Goal: Feedback & Contribution: Submit feedback/report problem

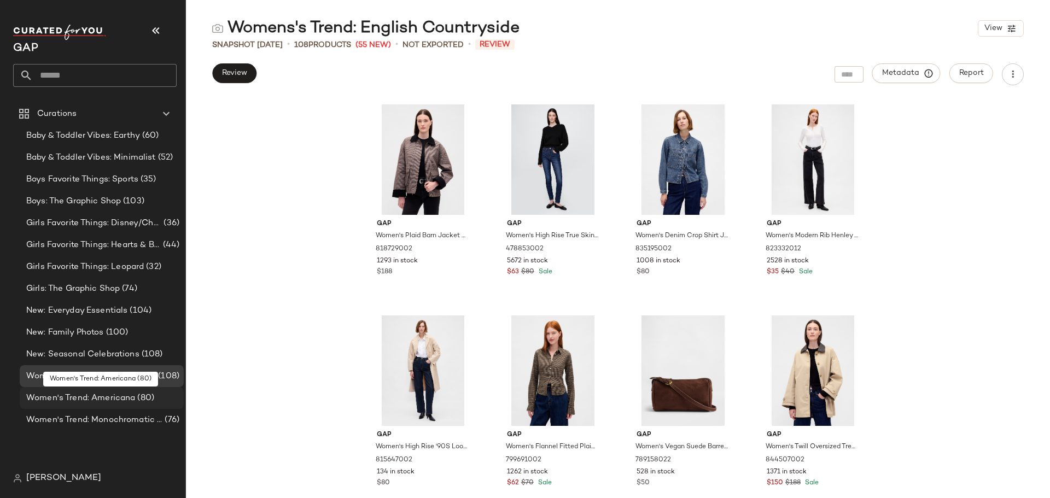
click at [113, 399] on span "Women's Trend: Americana" at bounding box center [80, 398] width 109 height 13
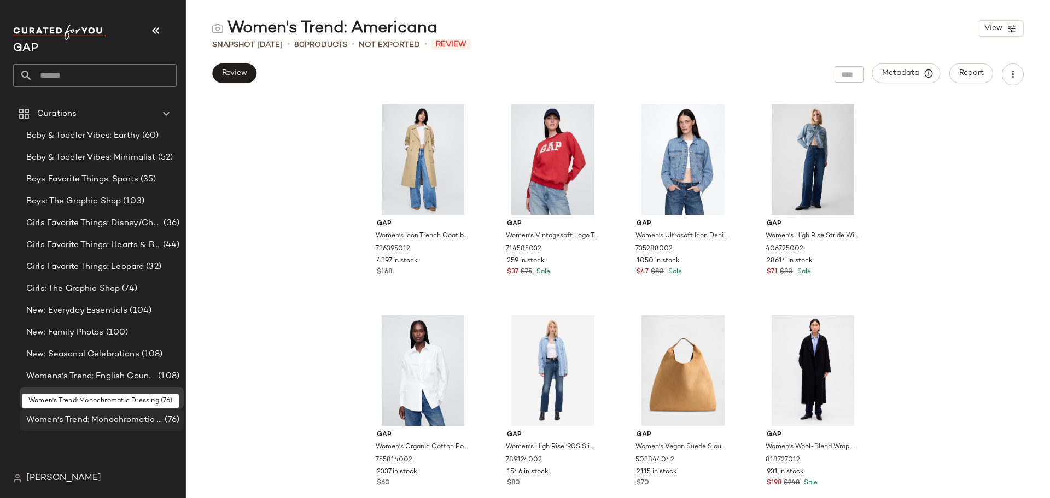
click at [126, 421] on span "Women's Trend: Monochromatic Dressing" at bounding box center [94, 420] width 136 height 13
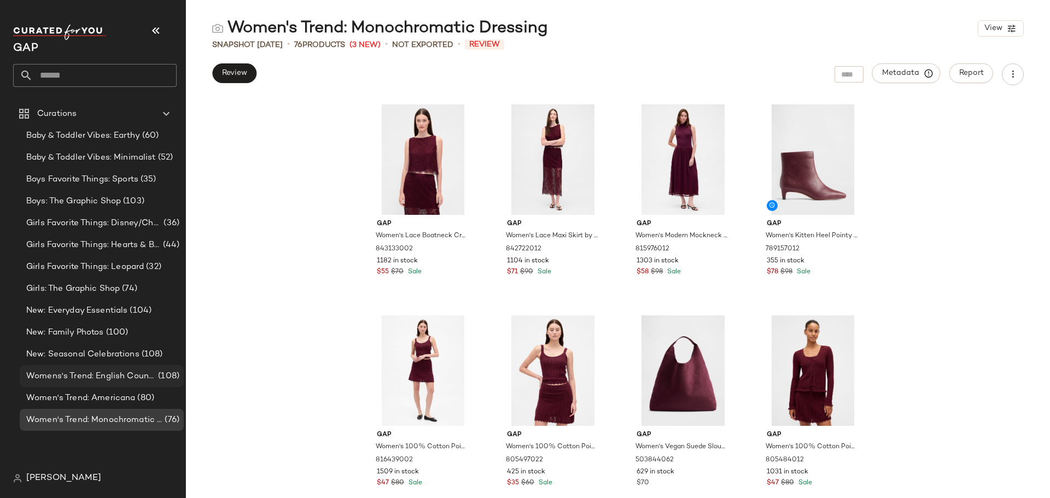
click at [131, 375] on span "Womens's Trend: English Countryside" at bounding box center [91, 376] width 130 height 13
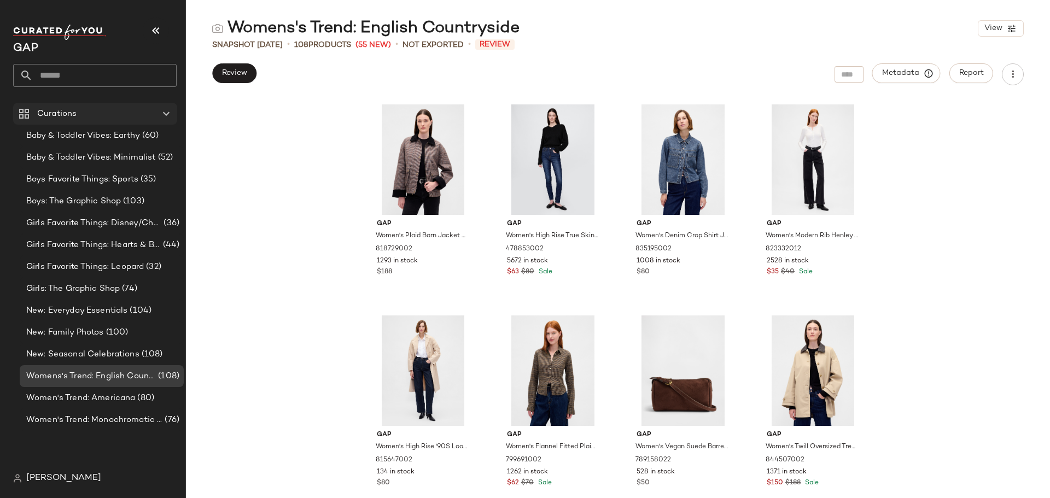
click at [104, 109] on div "Curations" at bounding box center [96, 114] width 124 height 13
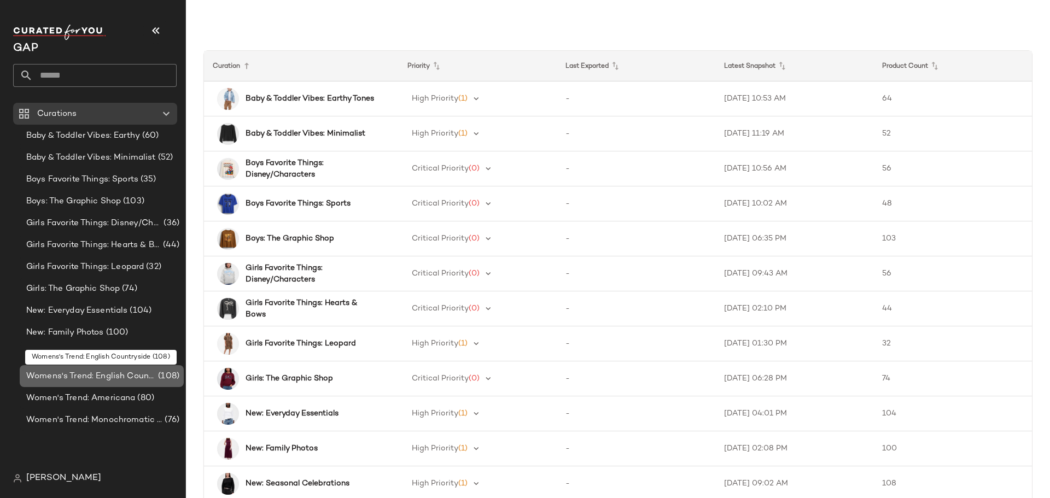
click at [106, 373] on span "Womens's Trend: English Countryside" at bounding box center [91, 376] width 130 height 13
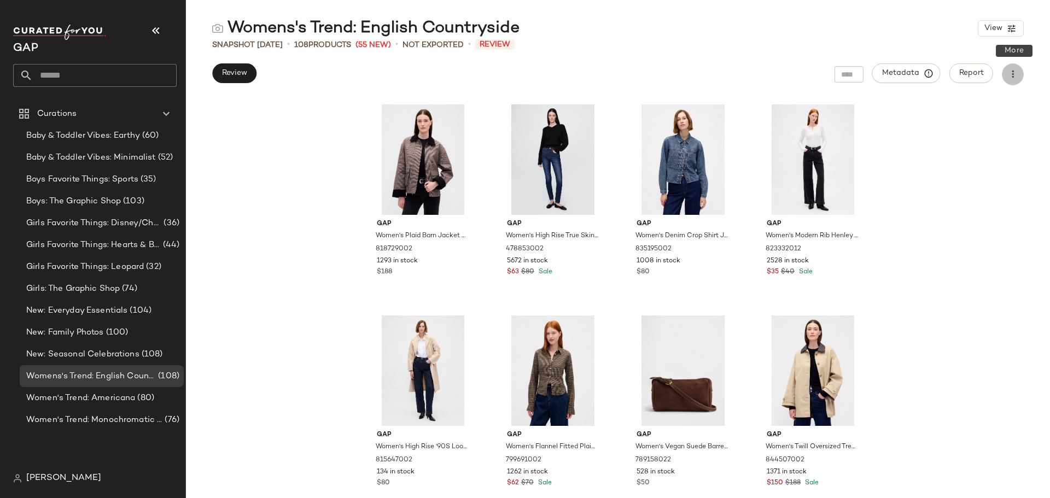
click at [1014, 80] on button "button" at bounding box center [1013, 74] width 22 height 22
click at [986, 226] on div "Gap Women's Plaid Barn Jacket by Gap Tonal Brown Plaid Size S 818729002 1293 in…" at bounding box center [618, 298] width 864 height 400
click at [998, 32] on span "View" at bounding box center [993, 28] width 19 height 9
click at [949, 95] on label "Mobile (2 Grid)" at bounding box center [939, 94] width 63 height 22
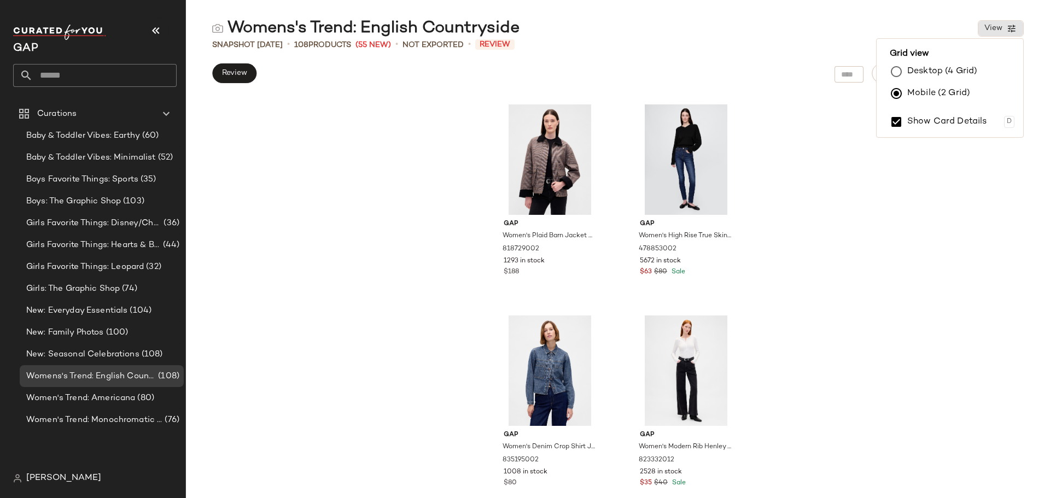
click at [912, 67] on label "Desktop (4 Grid)" at bounding box center [943, 72] width 70 height 22
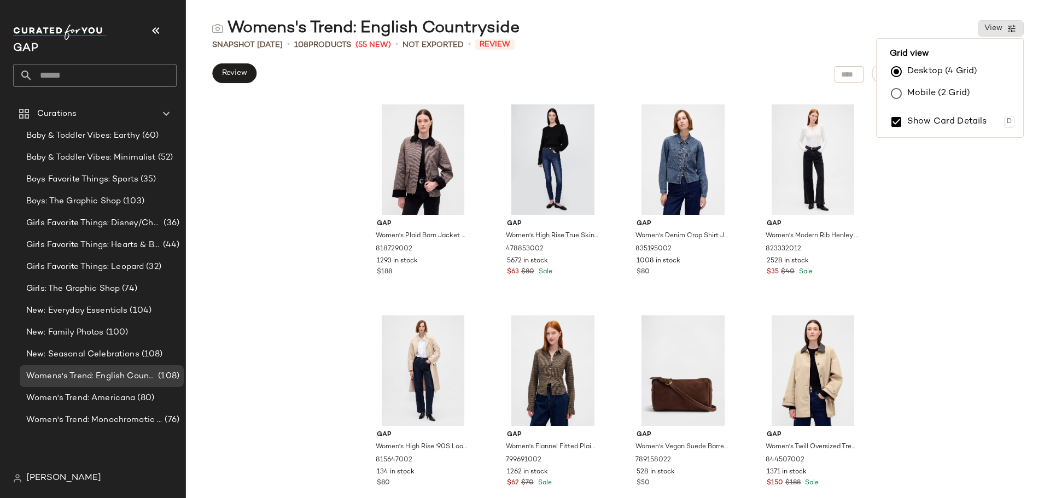
click at [951, 155] on div "Gap Women's Plaid Barn Jacket by Gap Tonal Brown Plaid Size S 818729002 1293 in…" at bounding box center [618, 298] width 864 height 400
click at [959, 71] on span "Report" at bounding box center [971, 73] width 25 height 9
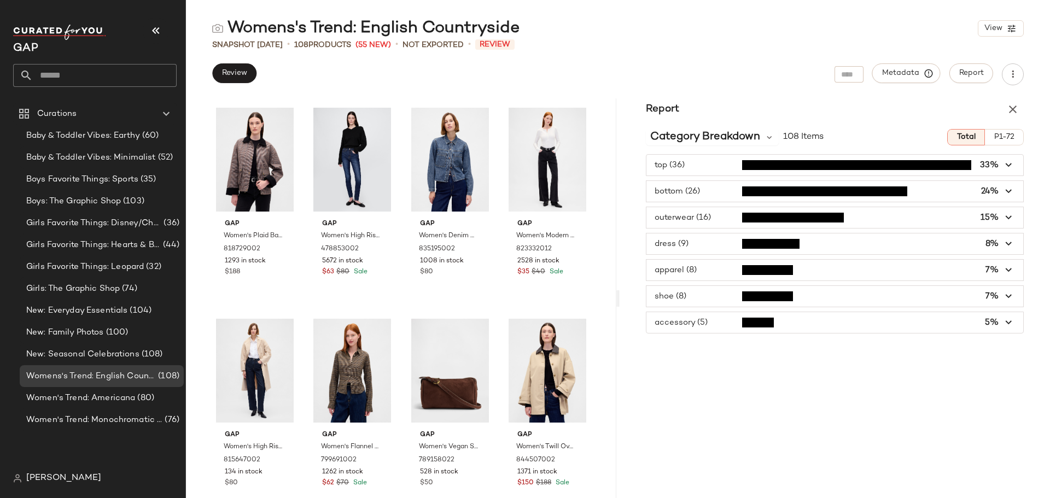
click at [1009, 191] on icon "button" at bounding box center [1009, 191] width 13 height 13
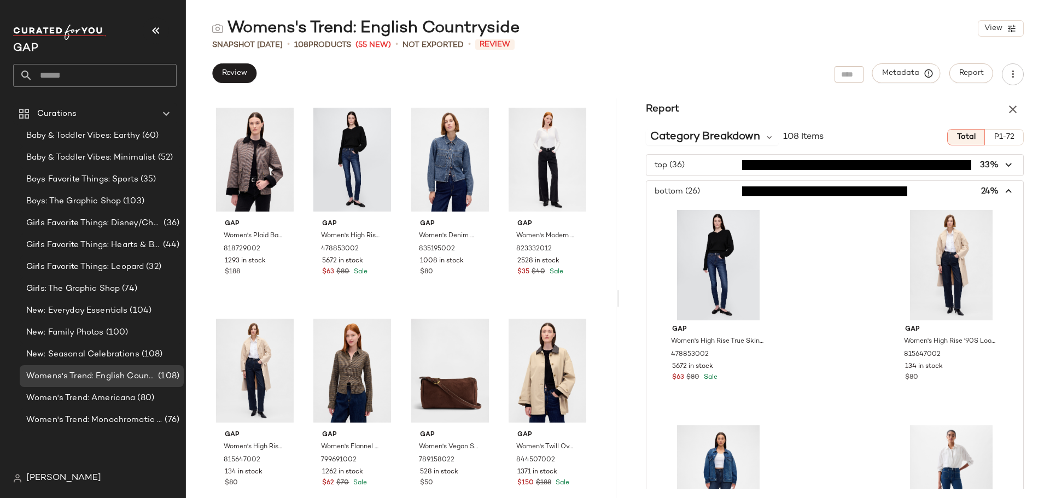
click at [1009, 191] on span "button" at bounding box center [835, 191] width 377 height 21
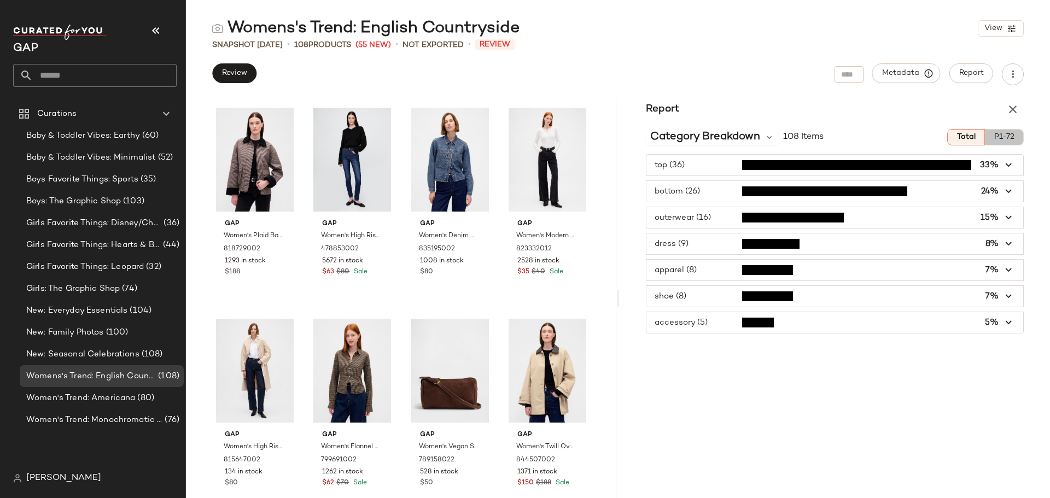
click at [1007, 136] on span "P1-72" at bounding box center [1004, 137] width 21 height 9
click at [1009, 165] on icon "button" at bounding box center [1009, 165] width 13 height 13
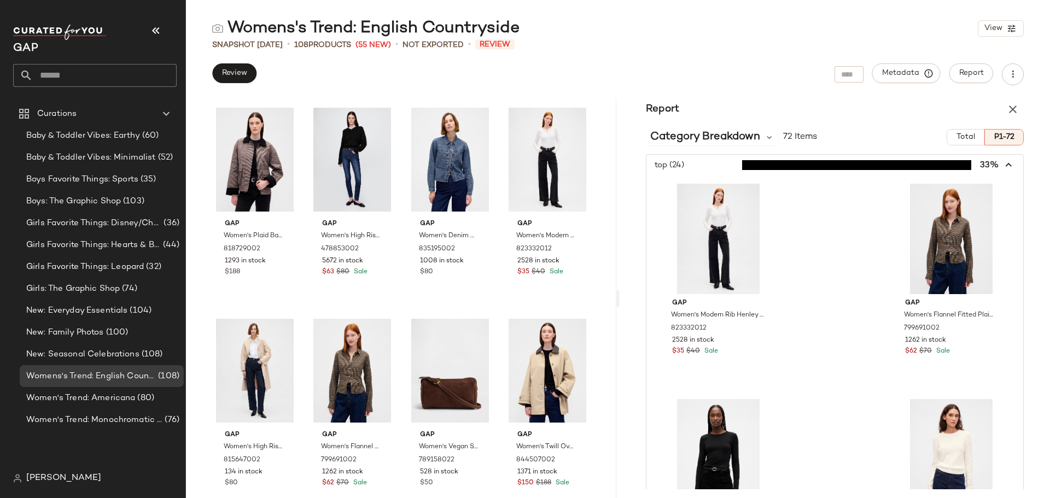
click at [1003, 165] on icon "button" at bounding box center [1009, 165] width 13 height 13
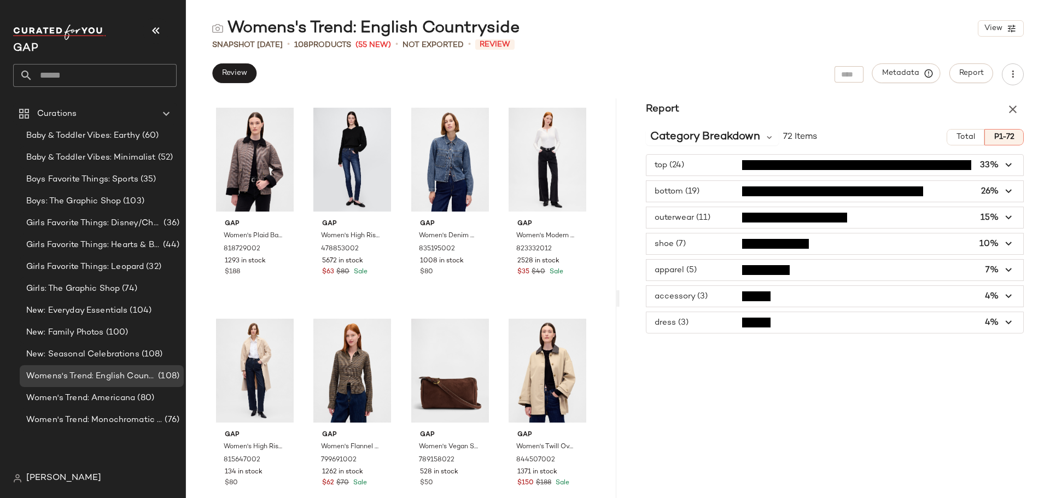
click at [970, 138] on span "Total" at bounding box center [965, 137] width 19 height 9
click at [764, 132] on div "Category Breakdown" at bounding box center [712, 137] width 133 height 16
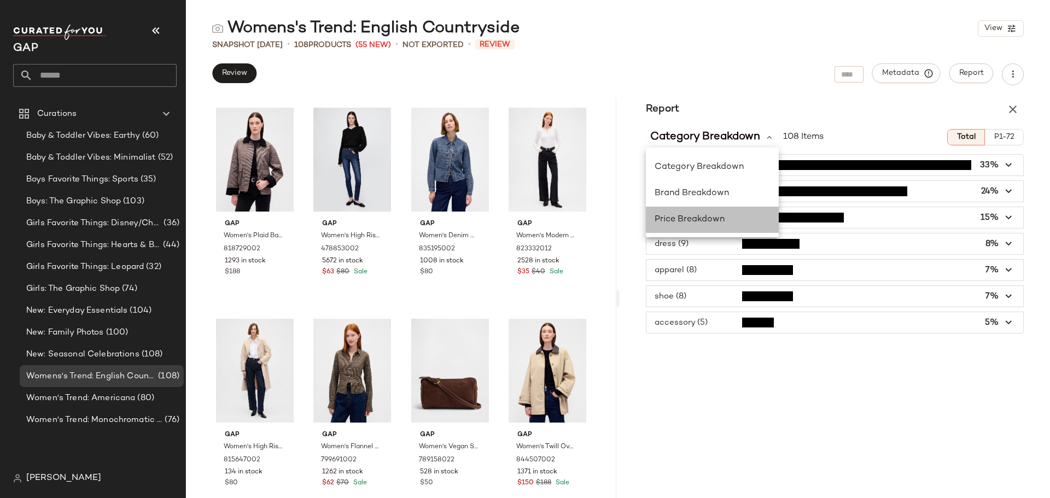
click at [700, 215] on span "Price Breakdown" at bounding box center [690, 219] width 70 height 9
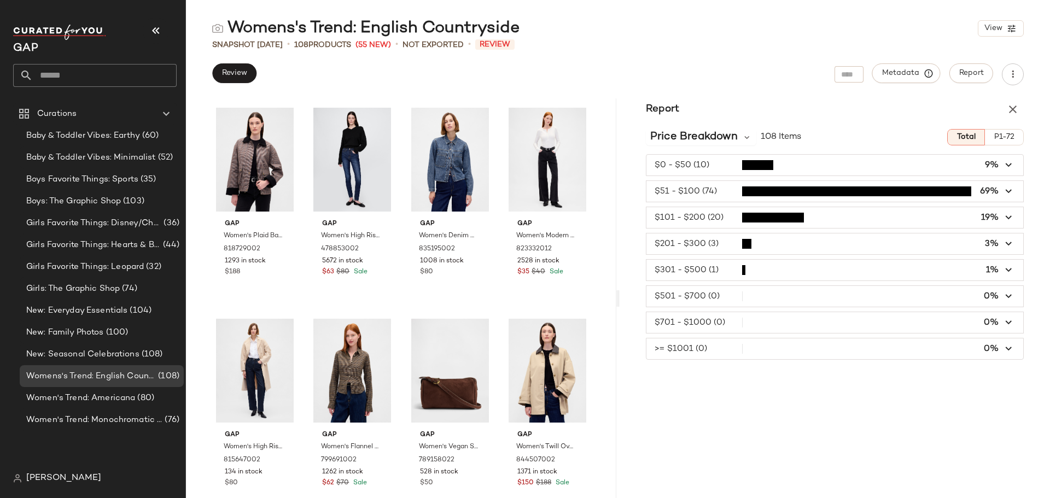
click at [846, 420] on div "Report Price Breakdown 108 Items Total P1-72 $0 - $50 (10) 9% $51 - $100 (74) 6…" at bounding box center [835, 298] width 431 height 400
click at [803, 156] on span "button" at bounding box center [835, 165] width 377 height 21
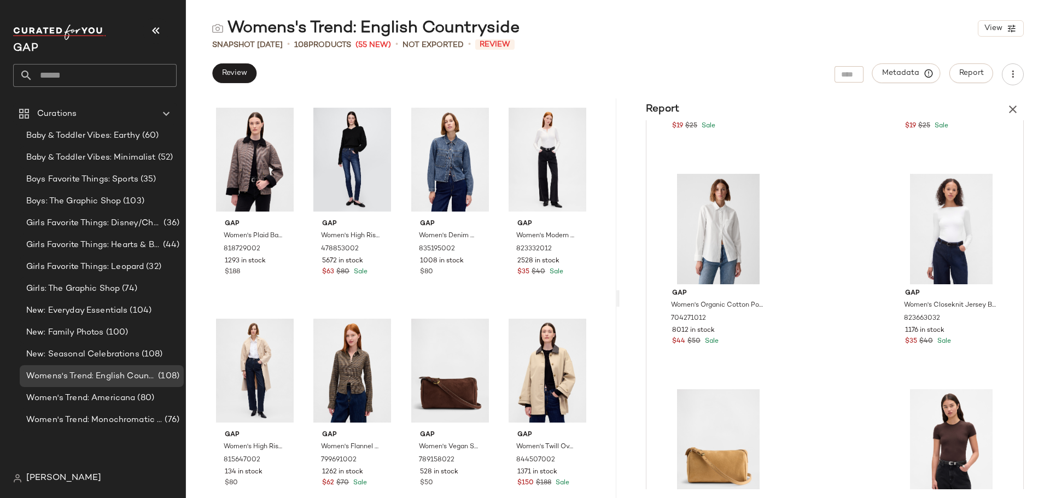
scroll to position [946, 0]
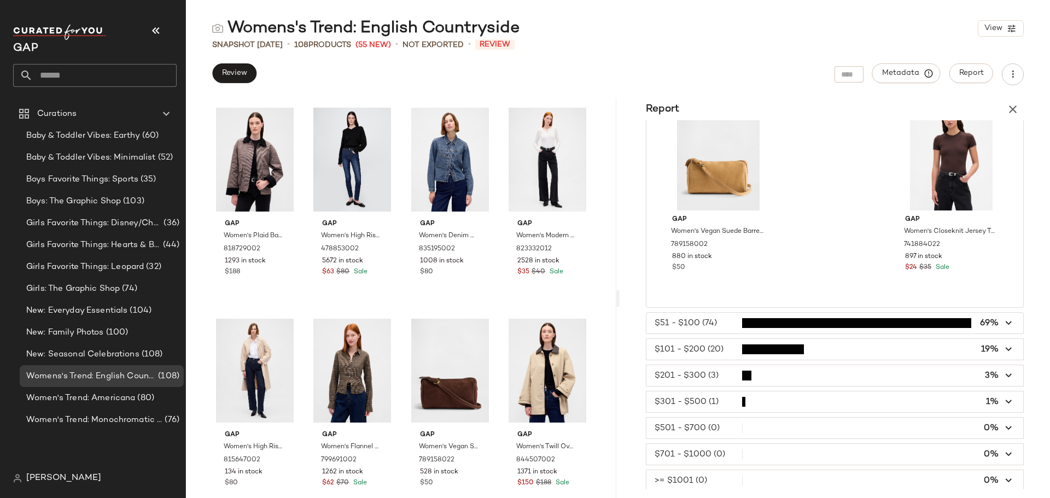
click at [838, 327] on span "button" at bounding box center [835, 323] width 377 height 21
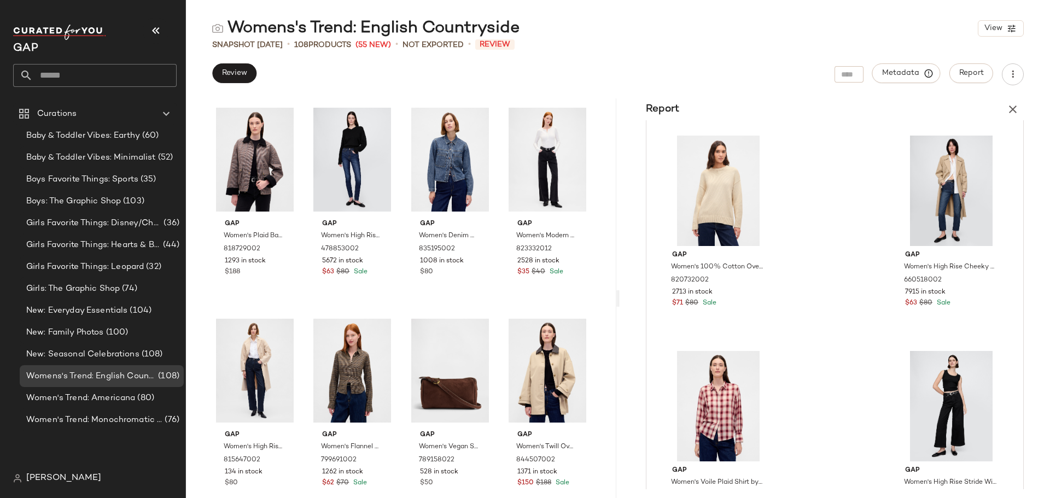
scroll to position [1641, 0]
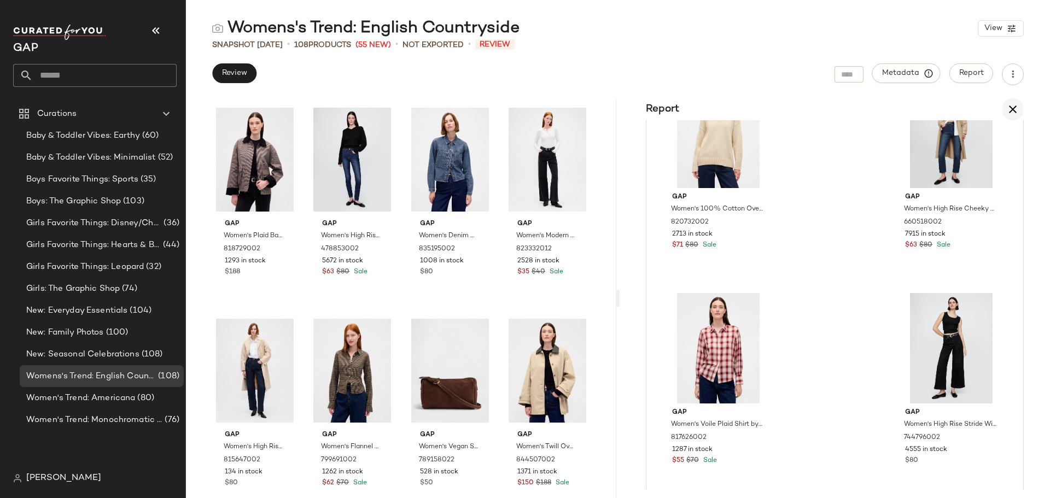
click at [1015, 109] on icon "button" at bounding box center [1013, 109] width 13 height 13
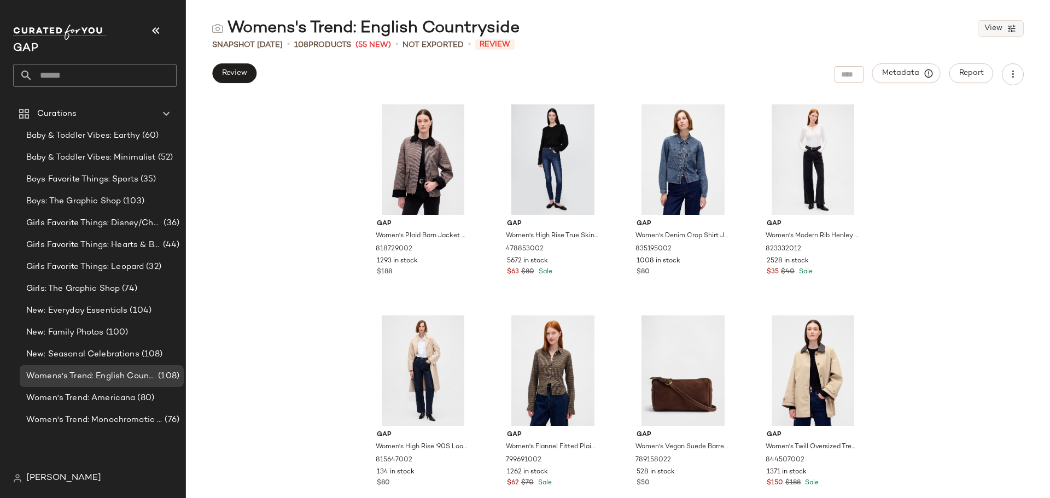
click at [1010, 28] on icon "button" at bounding box center [1012, 29] width 10 height 10
click at [935, 114] on label "Show Card Details" at bounding box center [948, 122] width 80 height 31
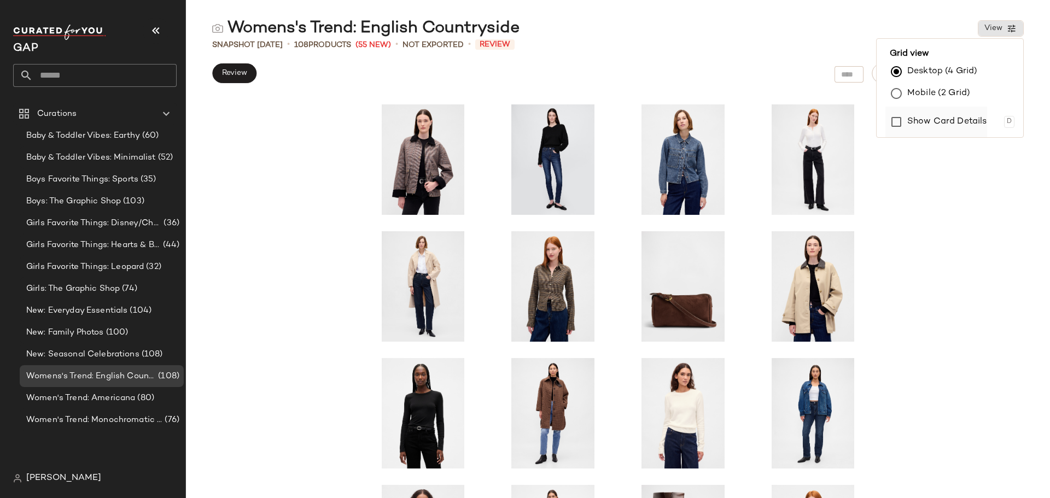
click at [942, 120] on label "Show Card Details" at bounding box center [948, 122] width 80 height 31
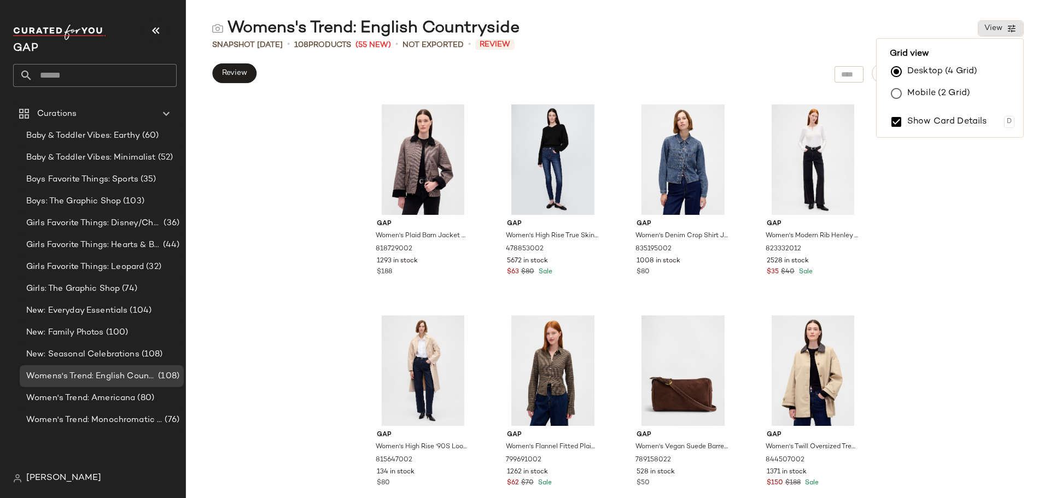
click at [972, 203] on div "Gap Women's Plaid Barn Jacket by Gap Tonal Brown Plaid Size S 818729002 1293 in…" at bounding box center [618, 298] width 864 height 400
click at [934, 217] on div "Gap Women's Plaid Barn Jacket by Gap Tonal Brown Plaid Size S 818729002 1293 in…" at bounding box center [618, 298] width 864 height 400
click at [917, 68] on span "Metadata" at bounding box center [907, 73] width 50 height 10
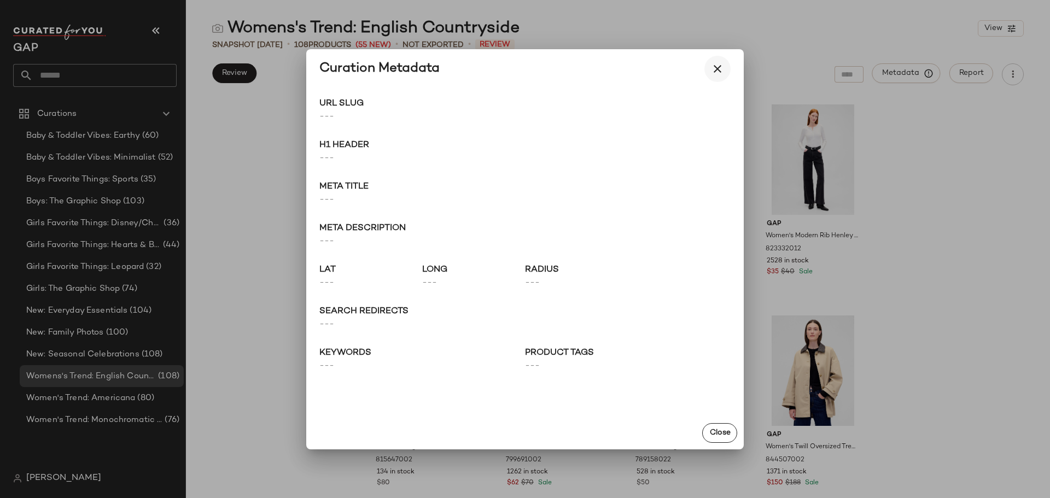
click at [715, 72] on icon "button" at bounding box center [717, 68] width 13 height 13
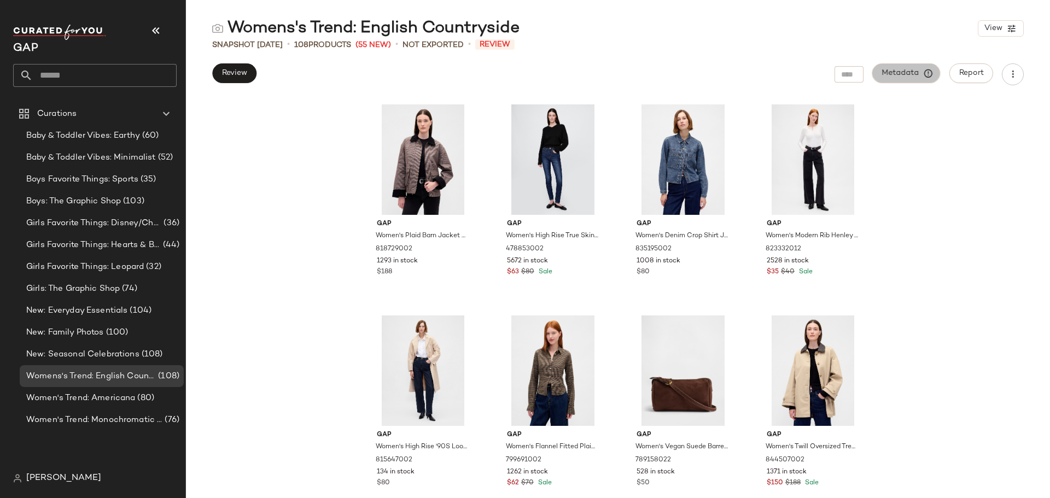
click at [910, 63] on button "Metadata" at bounding box center [907, 73] width 68 height 20
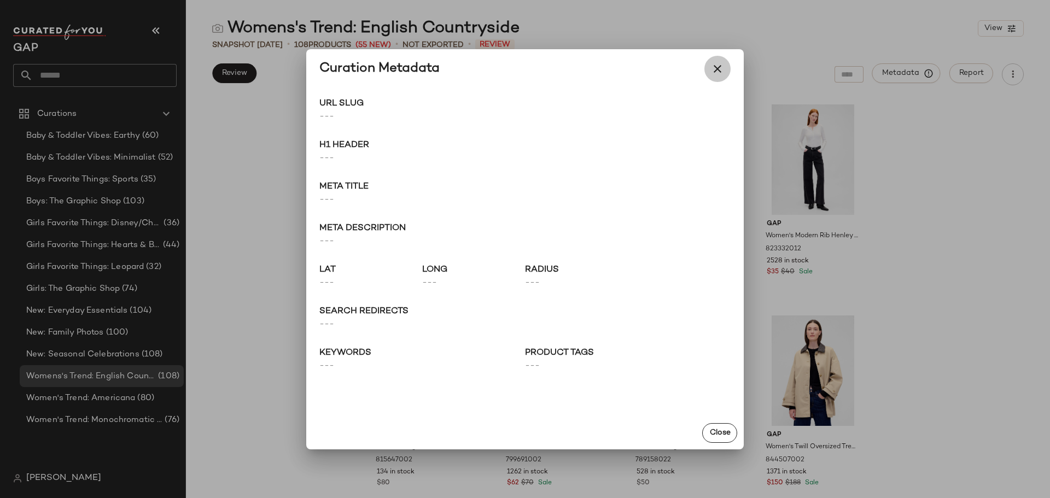
click at [724, 64] on button "button" at bounding box center [718, 69] width 26 height 26
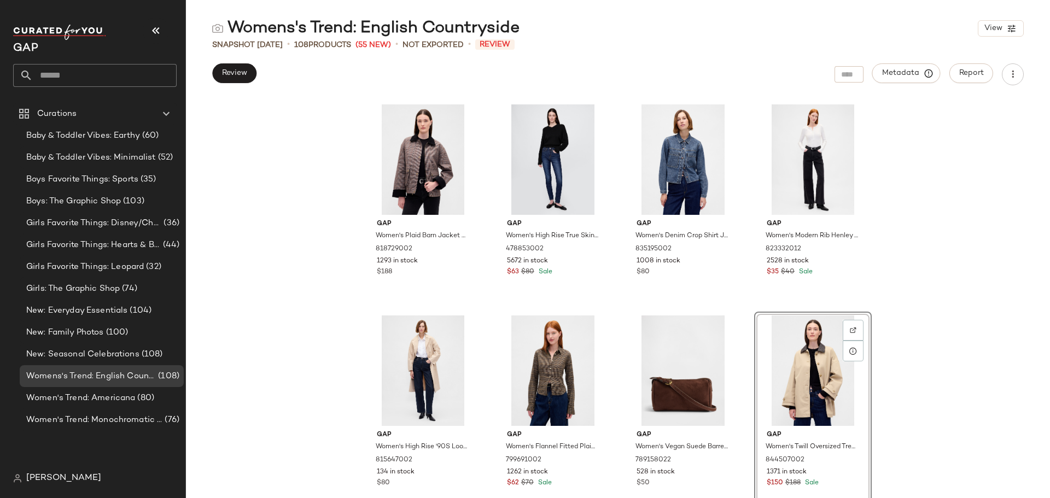
click at [930, 332] on div "Gap Women's Plaid Barn Jacket by Gap Tonal Brown Plaid Size S 818729002 1293 in…" at bounding box center [618, 298] width 864 height 400
click at [155, 396] on div "Women's Trend: Americana (80)" at bounding box center [101, 398] width 156 height 13
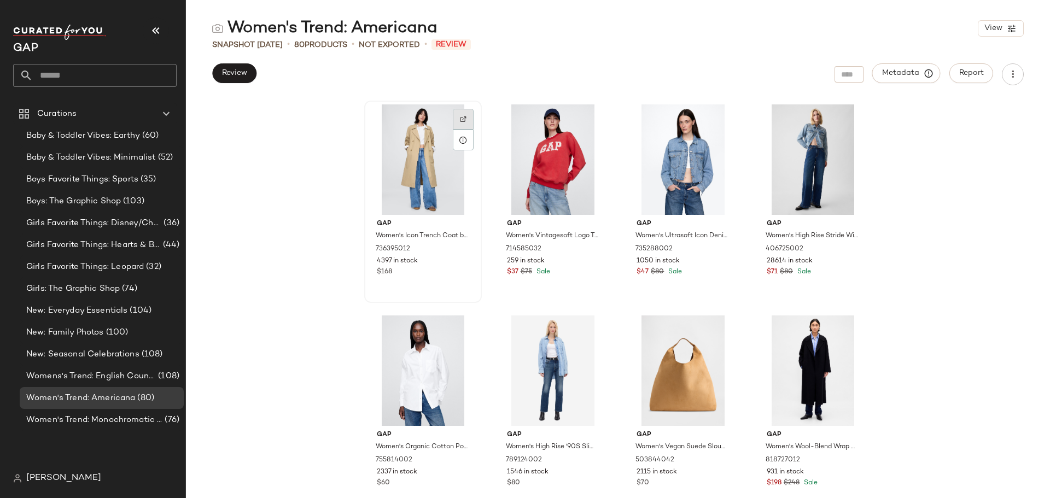
click at [462, 116] on img at bounding box center [463, 119] width 7 height 7
click at [460, 141] on icon at bounding box center [463, 140] width 9 height 9
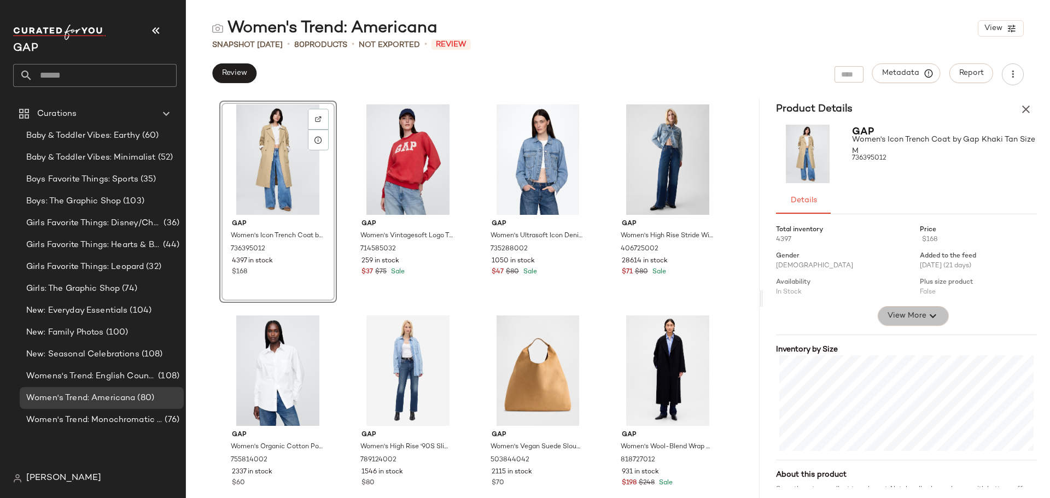
click at [927, 316] on icon "button" at bounding box center [933, 316] width 13 height 13
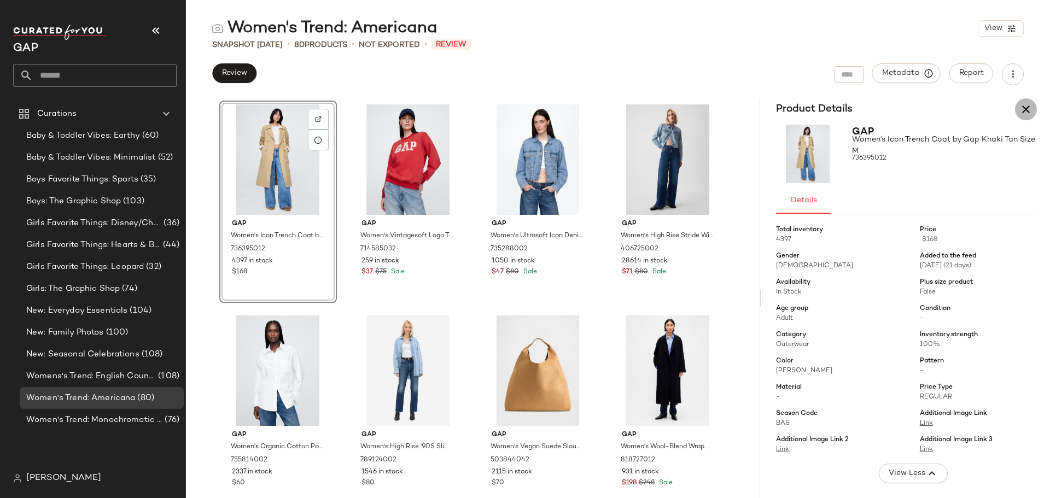
click at [1025, 107] on icon "button" at bounding box center [1026, 109] width 13 height 13
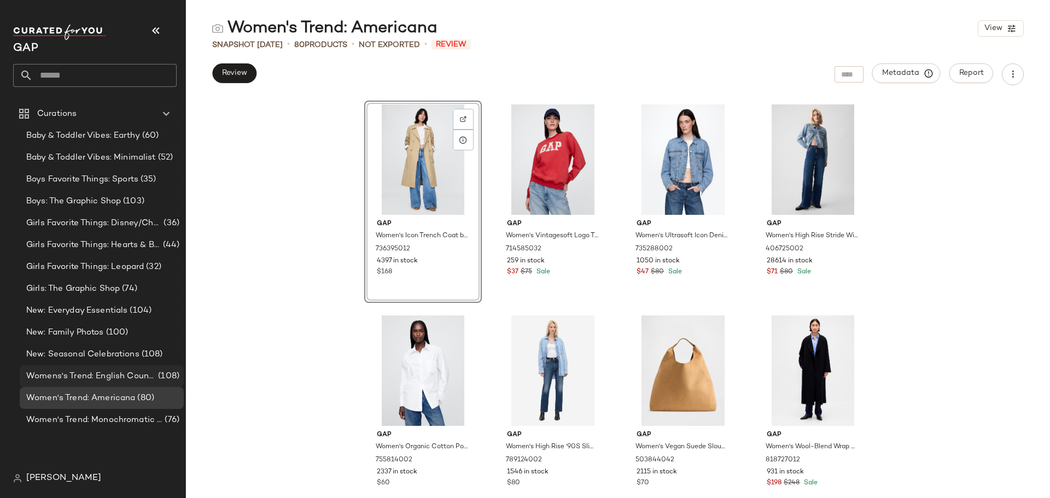
click at [89, 379] on span "Womens's Trend: English Countryside" at bounding box center [91, 376] width 130 height 13
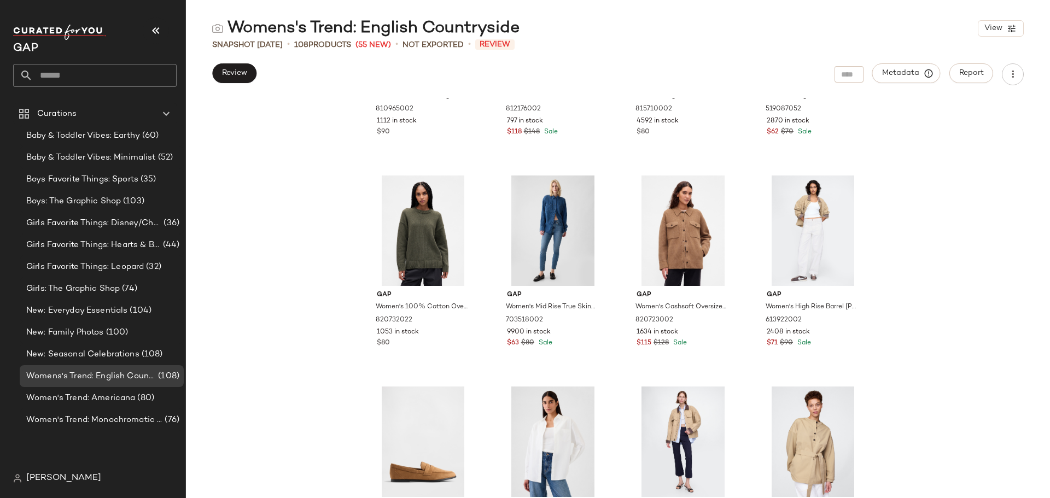
scroll to position [2470, 0]
click at [583, 190] on div at bounding box center [593, 191] width 21 height 21
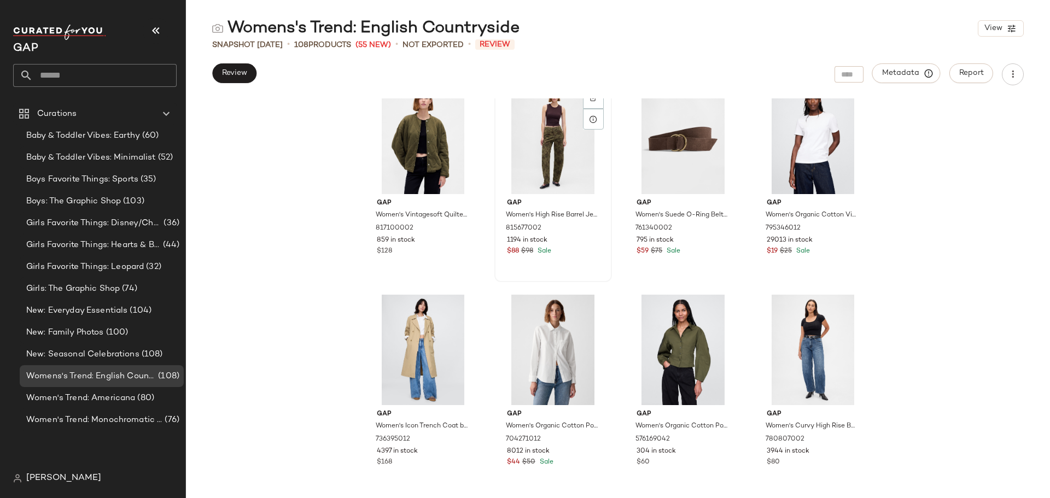
scroll to position [3565, 0]
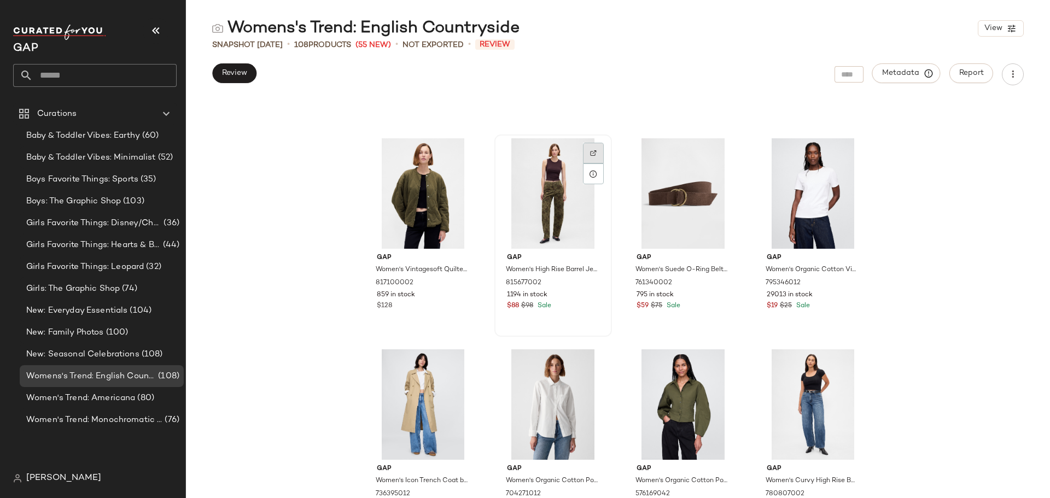
click at [588, 147] on div at bounding box center [593, 153] width 21 height 21
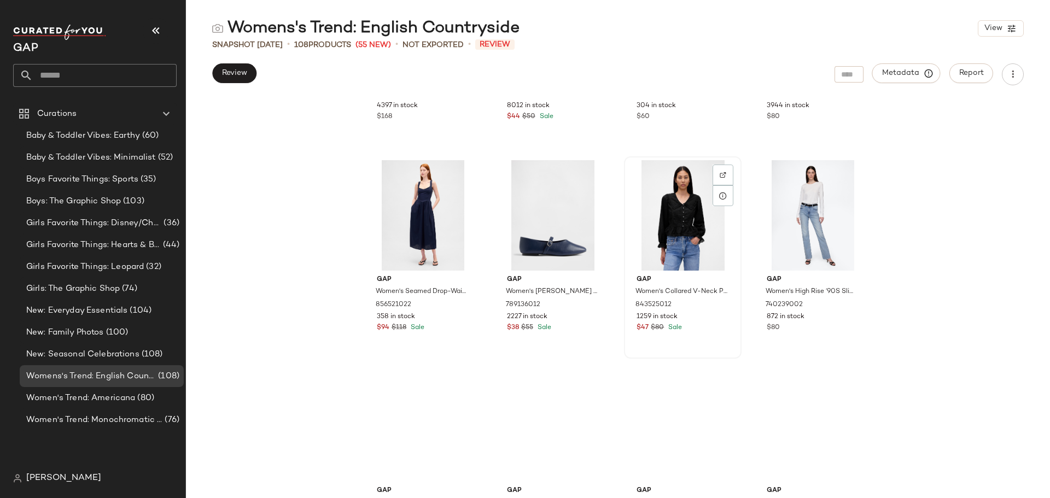
scroll to position [4002, 0]
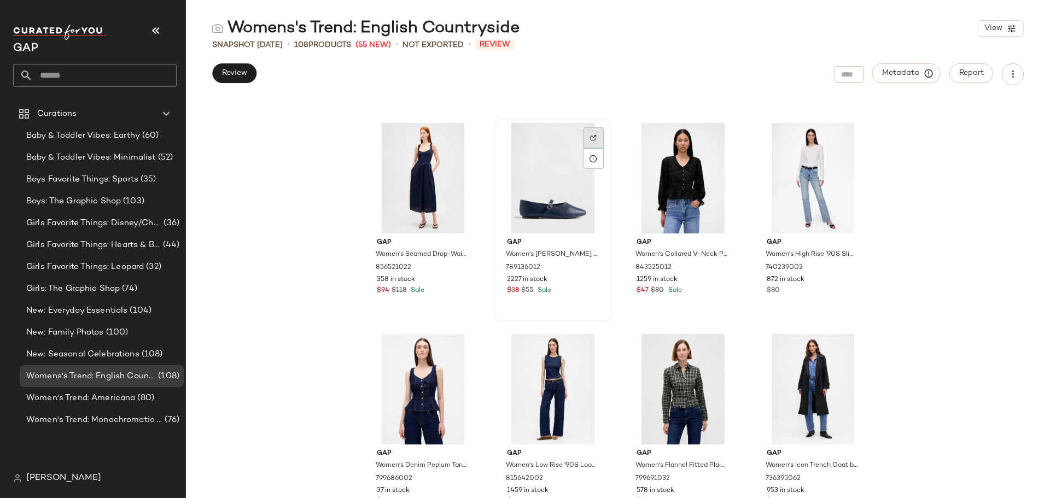
click at [590, 132] on div at bounding box center [593, 137] width 21 height 21
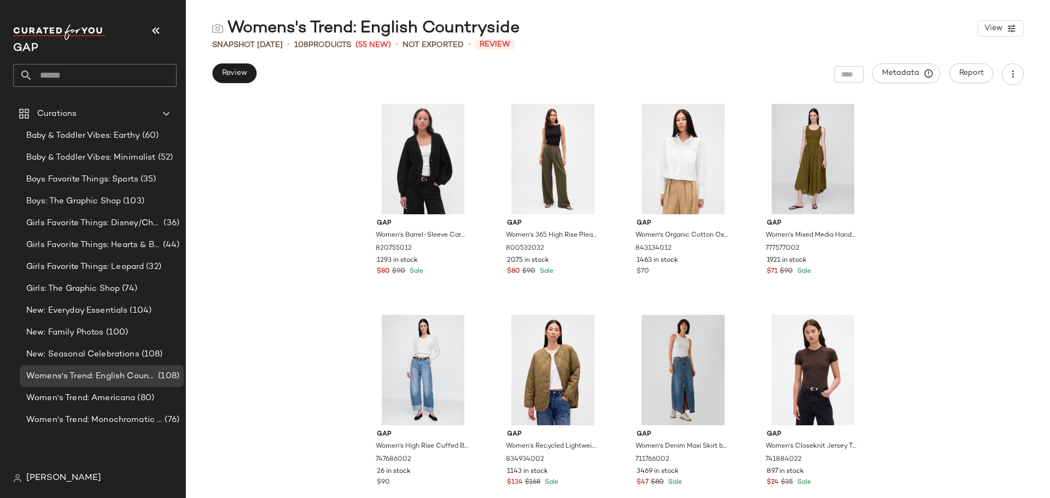
scroll to position [5302, 0]
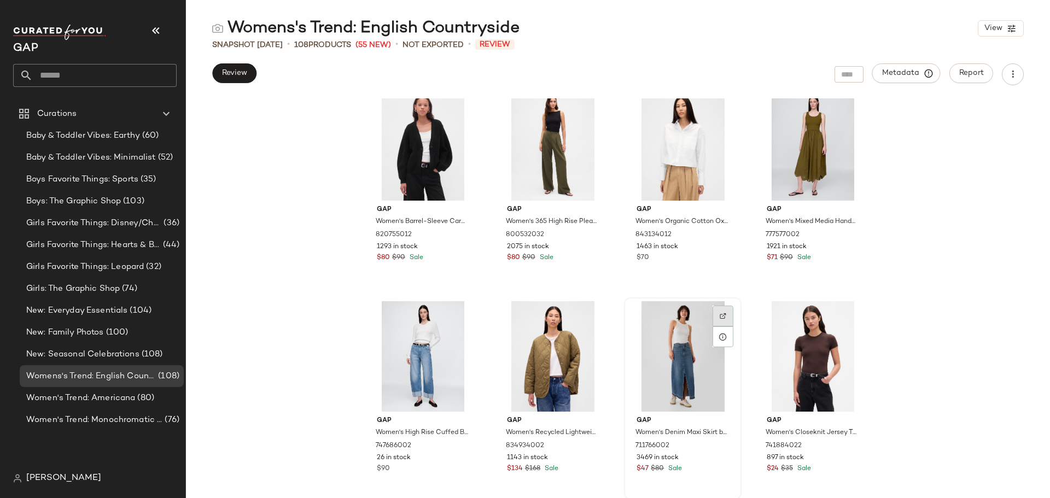
click at [716, 316] on div at bounding box center [723, 316] width 21 height 21
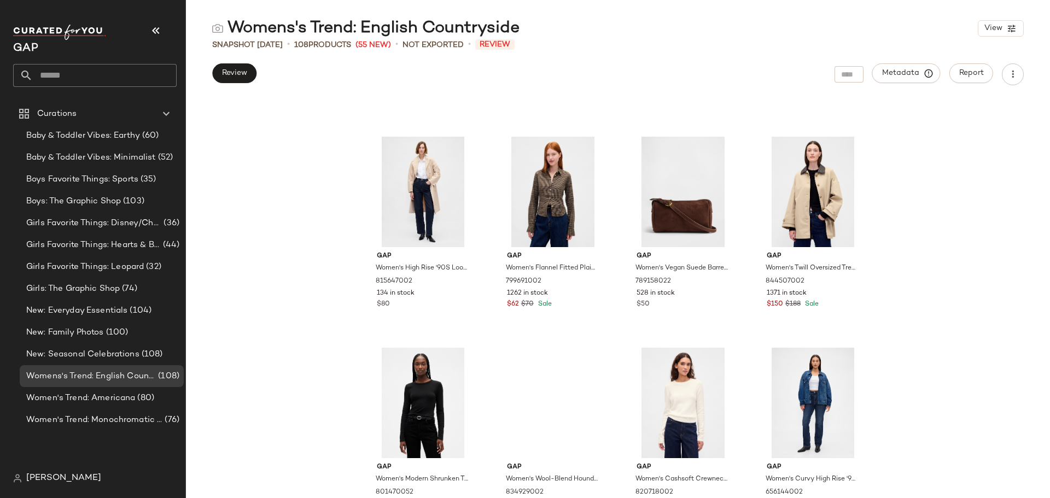
scroll to position [0, 0]
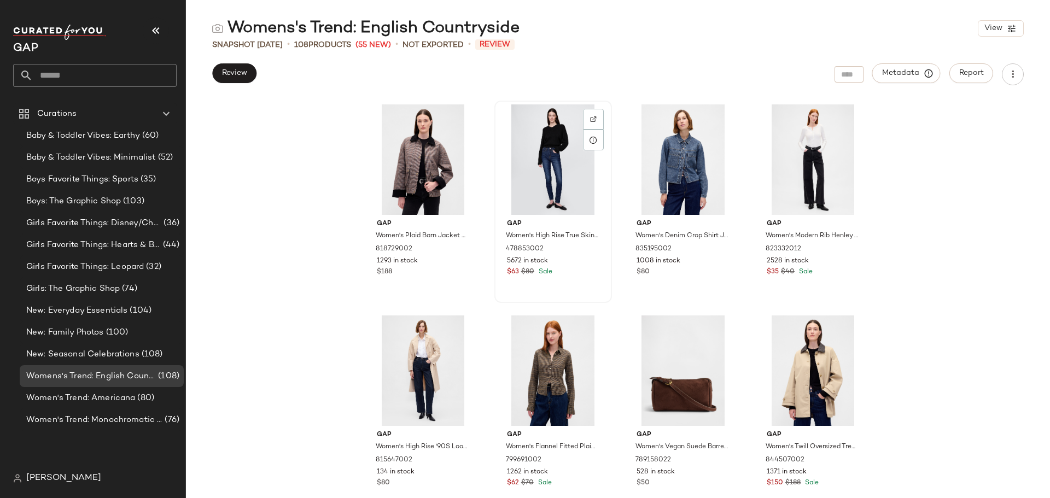
drag, startPoint x: 417, startPoint y: 171, endPoint x: 581, endPoint y: 175, distance: 163.6
click at [581, 175] on div "Gap Women's Plaid Barn Jacket by Gap Tonal Brown Plaid Size S 818729002 1293 in…" at bounding box center [618, 300] width 508 height 398
click at [328, 211] on div "Gap Women's Plaid Barn Jacket by Gap Tonal Brown Plaid Size S 818729002 1293 in…" at bounding box center [618, 298] width 864 height 400
click at [71, 476] on span "[PERSON_NAME]" at bounding box center [63, 478] width 75 height 13
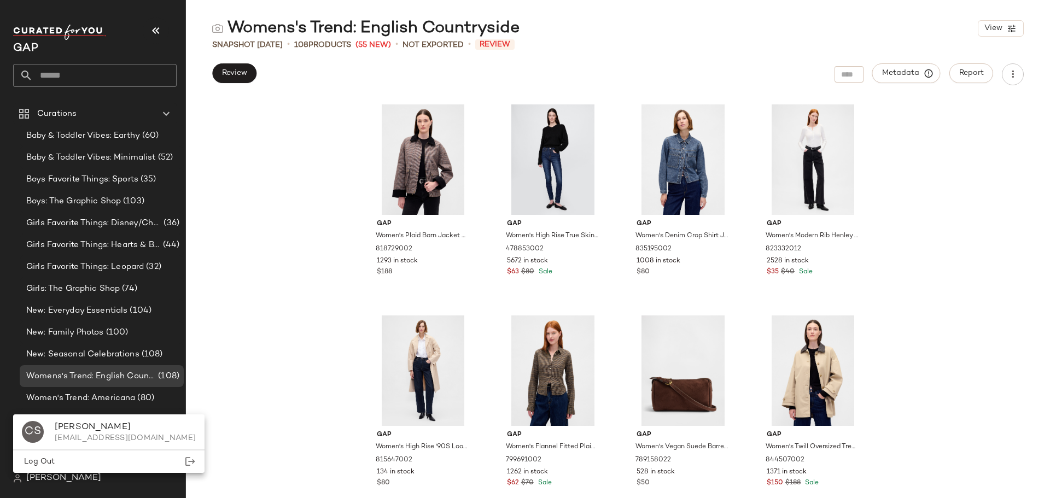
click at [66, 478] on span "[PERSON_NAME]" at bounding box center [63, 478] width 75 height 13
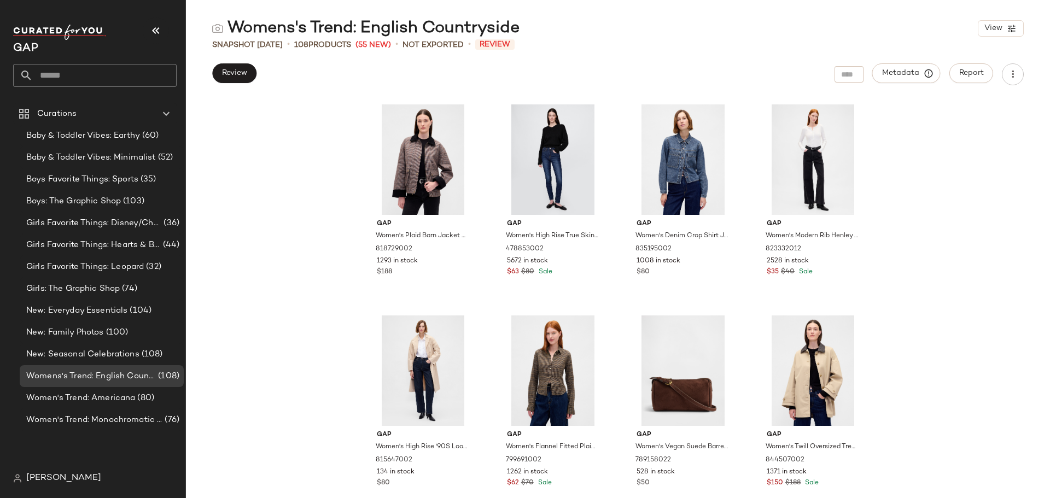
click at [253, 454] on div "Gap Women's Plaid Barn Jacket by Gap Tonal Brown Plaid Size S 818729002 1293 in…" at bounding box center [618, 298] width 864 height 400
click at [152, 32] on icon "button" at bounding box center [155, 30] width 13 height 13
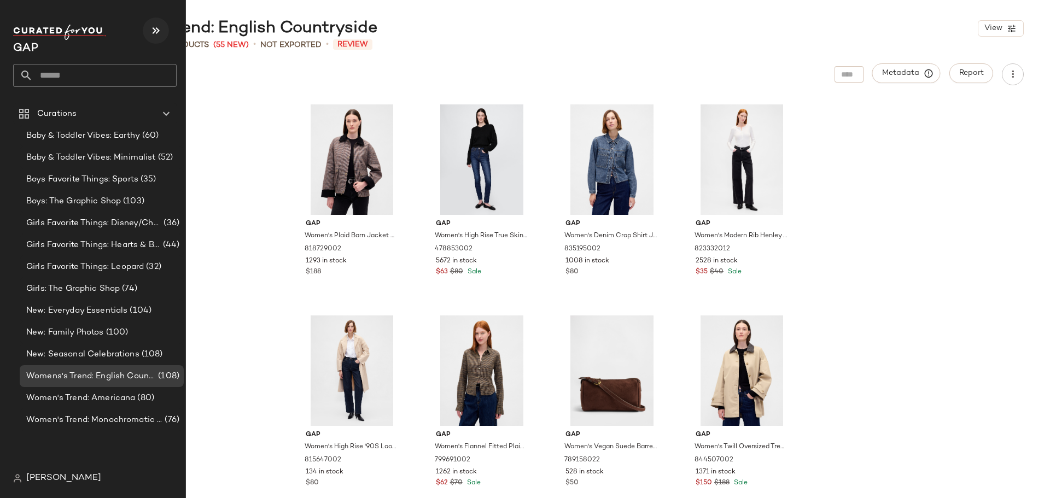
click at [159, 31] on icon "button" at bounding box center [155, 30] width 13 height 13
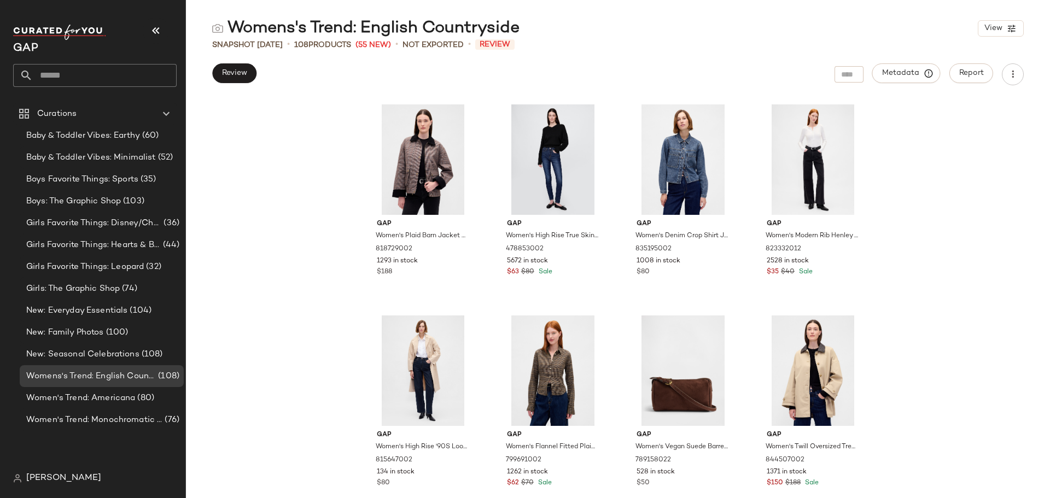
click at [248, 164] on div "Gap Women's Plaid Barn Jacket by Gap Tonal Brown Plaid Size S 818729002 1293 in…" at bounding box center [618, 298] width 864 height 400
click at [94, 336] on span "New: Family Photos" at bounding box center [65, 333] width 78 height 13
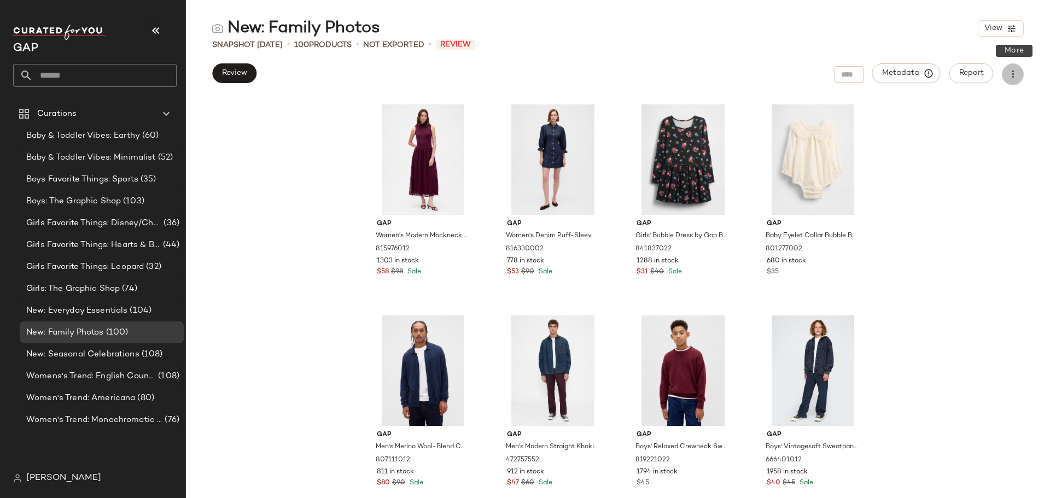
click at [1012, 73] on icon "button" at bounding box center [1013, 74] width 11 height 11
click at [973, 74] on span "Report" at bounding box center [971, 73] width 25 height 9
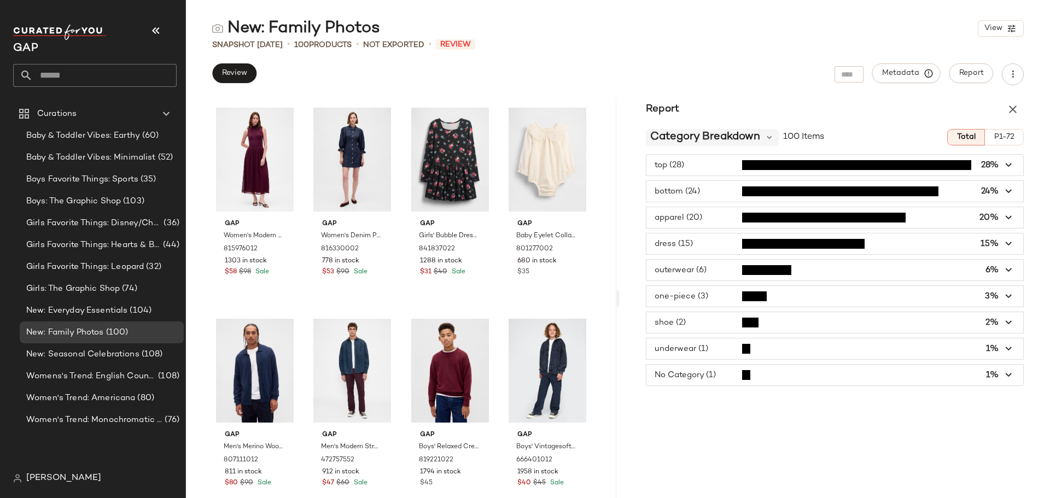
click at [739, 129] on span "Category Breakdown" at bounding box center [705, 137] width 110 height 16
click at [748, 129] on span "Category Breakdown" at bounding box center [705, 137] width 110 height 16
click at [1014, 105] on icon "button" at bounding box center [1013, 109] width 13 height 13
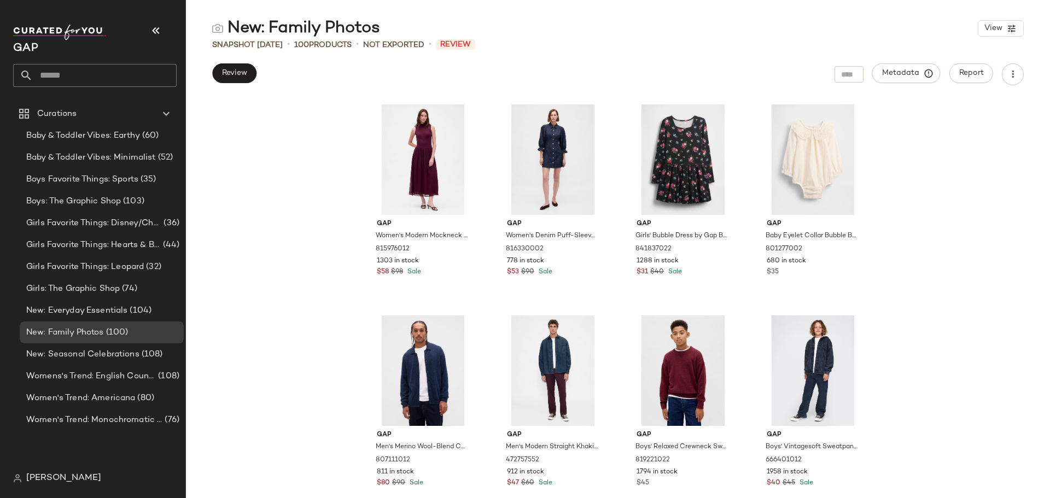
click at [979, 234] on div "Gap Women's Modern Mockneck Mixed Media Maxi Dress by Gap Tuscan Red Tall Size …" at bounding box center [618, 298] width 864 height 400
click at [93, 305] on span "New: Everyday Essentials" at bounding box center [76, 311] width 101 height 13
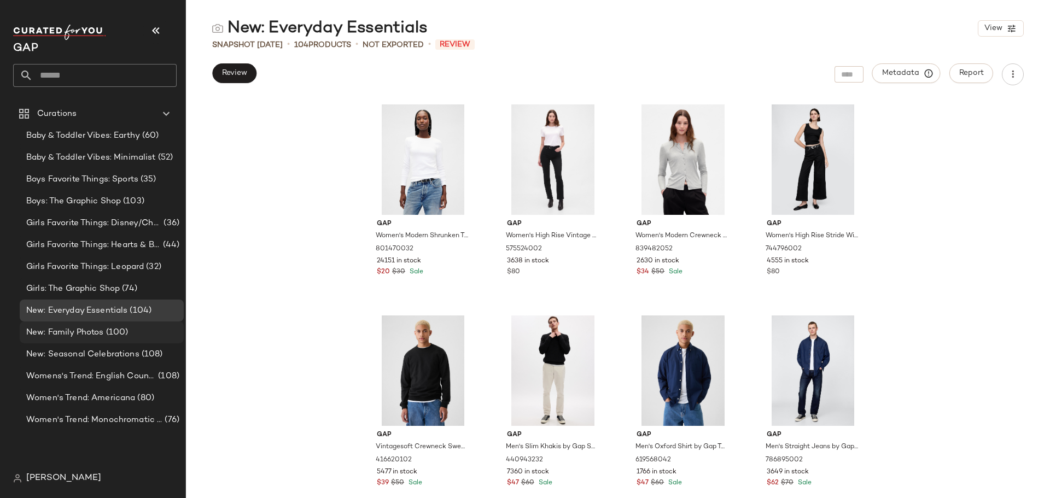
click at [89, 335] on span "New: Family Photos" at bounding box center [65, 333] width 78 height 13
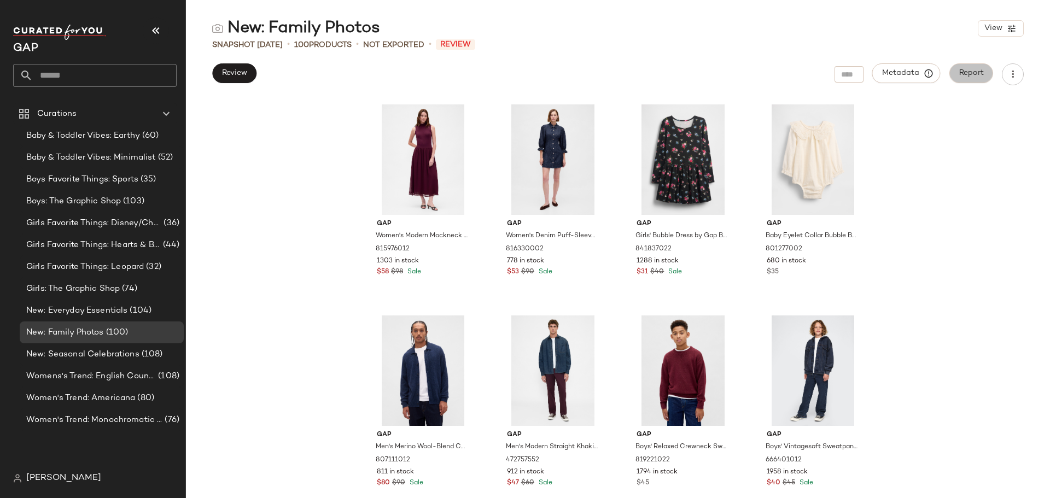
click at [967, 72] on span "Report" at bounding box center [971, 73] width 25 height 9
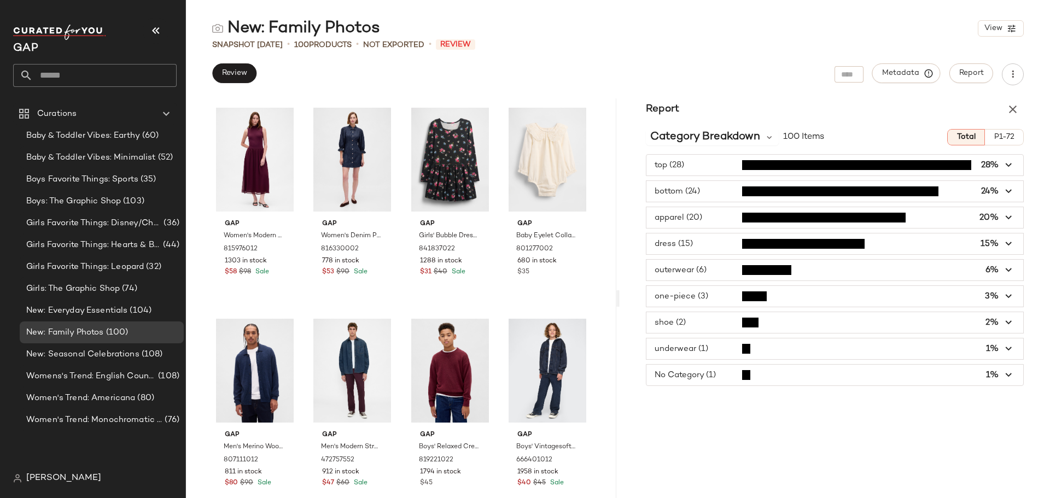
click at [995, 143] on button "P1-72" at bounding box center [1004, 137] width 39 height 16
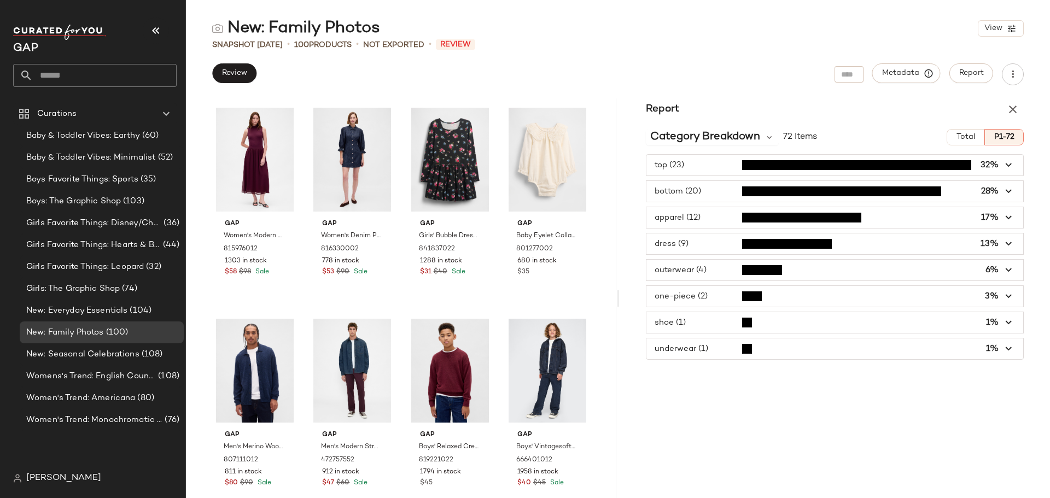
click at [1012, 165] on icon "button" at bounding box center [1009, 165] width 13 height 13
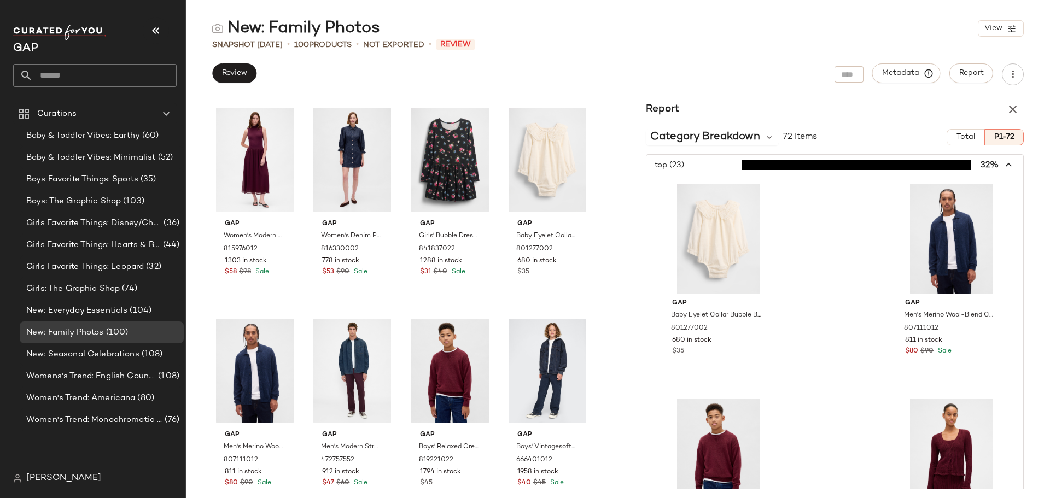
click at [962, 133] on span "Total" at bounding box center [965, 137] width 19 height 9
click at [1003, 159] on icon "button" at bounding box center [1009, 165] width 13 height 13
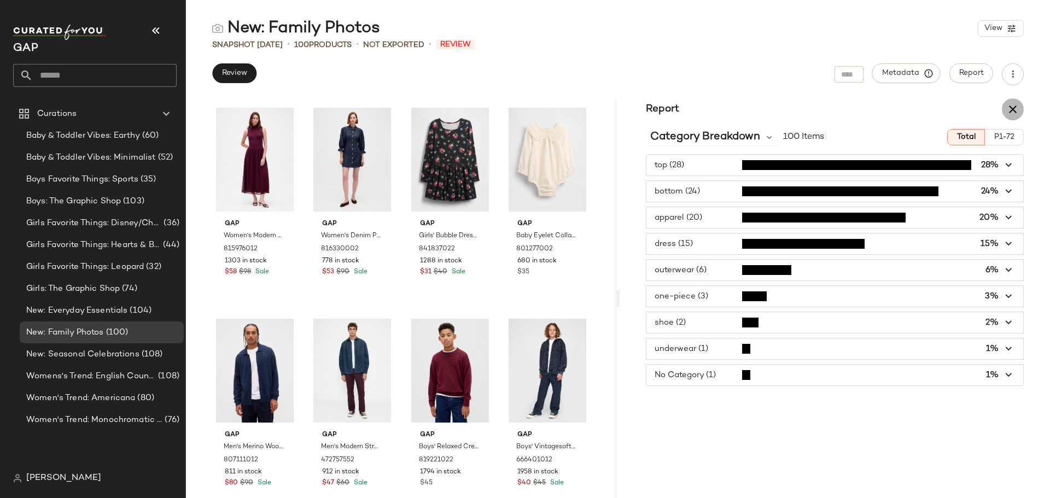
click at [1015, 108] on icon "button" at bounding box center [1013, 109] width 13 height 13
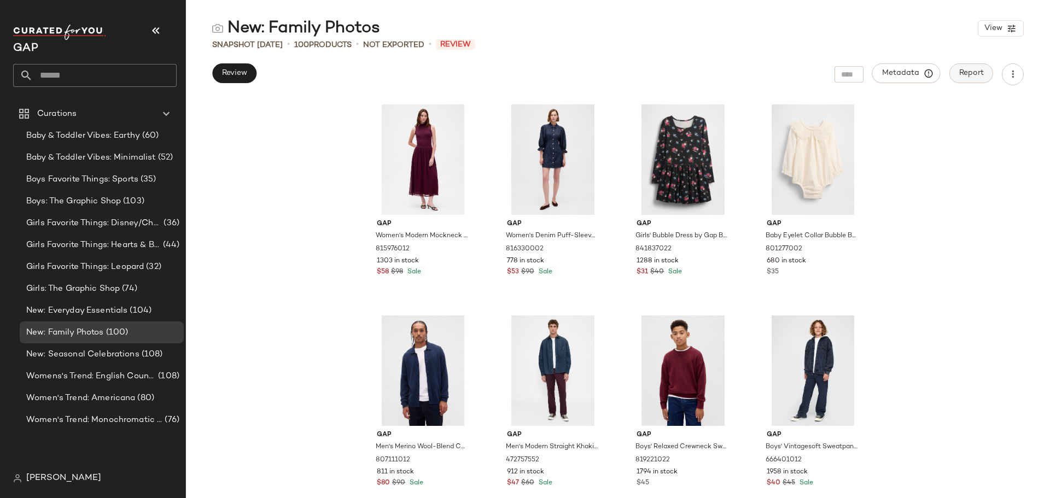
click at [984, 70] on span "Report" at bounding box center [971, 73] width 25 height 9
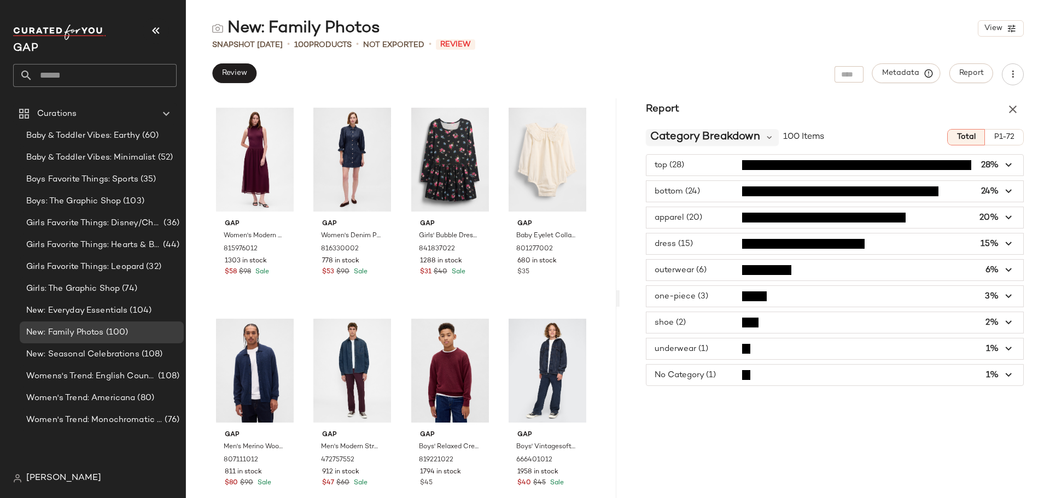
click at [742, 135] on span "Category Breakdown" at bounding box center [705, 137] width 110 height 16
click at [749, 415] on div "Report Category Breakdown 100 Items Total P1-72 top (28) 28% bottom (24) 24% ap…" at bounding box center [835, 298] width 431 height 400
click at [1013, 109] on icon "button" at bounding box center [1013, 109] width 13 height 13
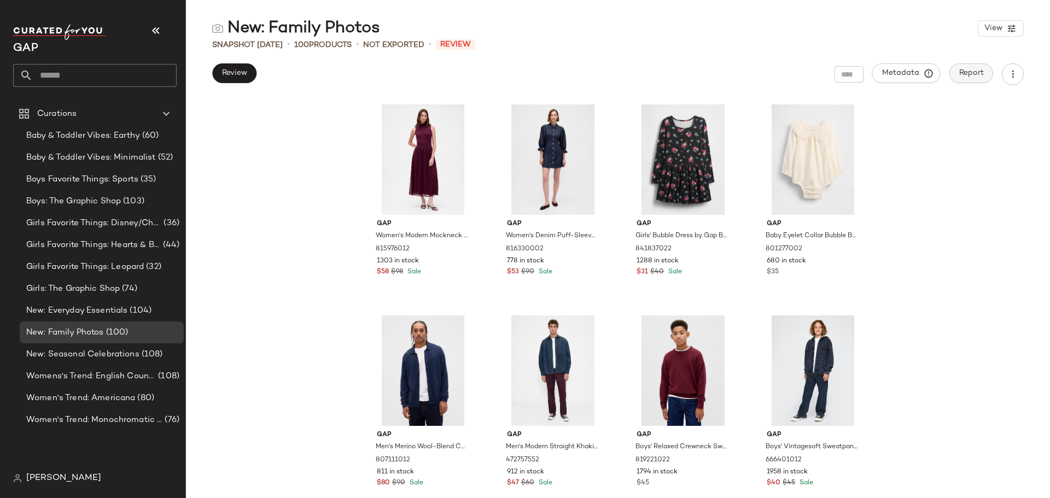
click at [980, 75] on span "Report" at bounding box center [971, 73] width 25 height 9
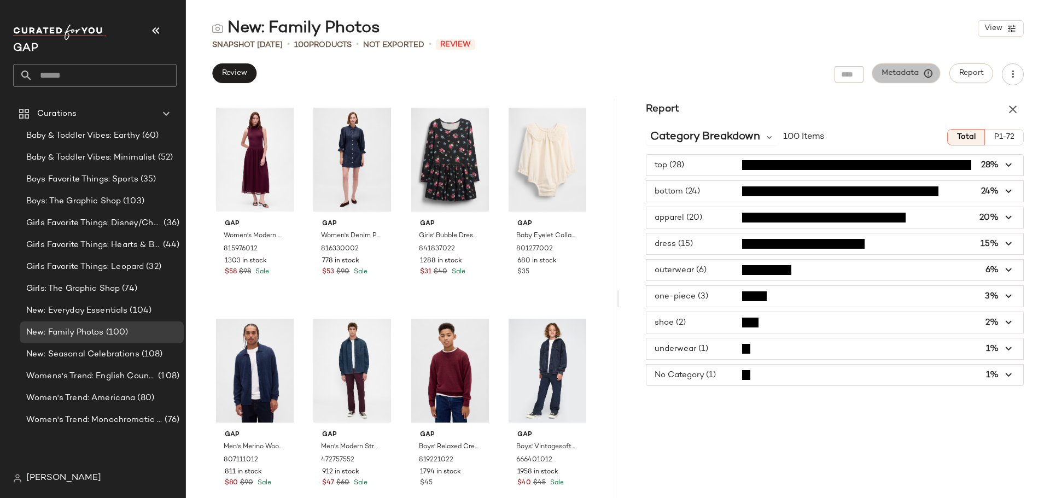
click at [928, 74] on icon "button" at bounding box center [929, 73] width 10 height 10
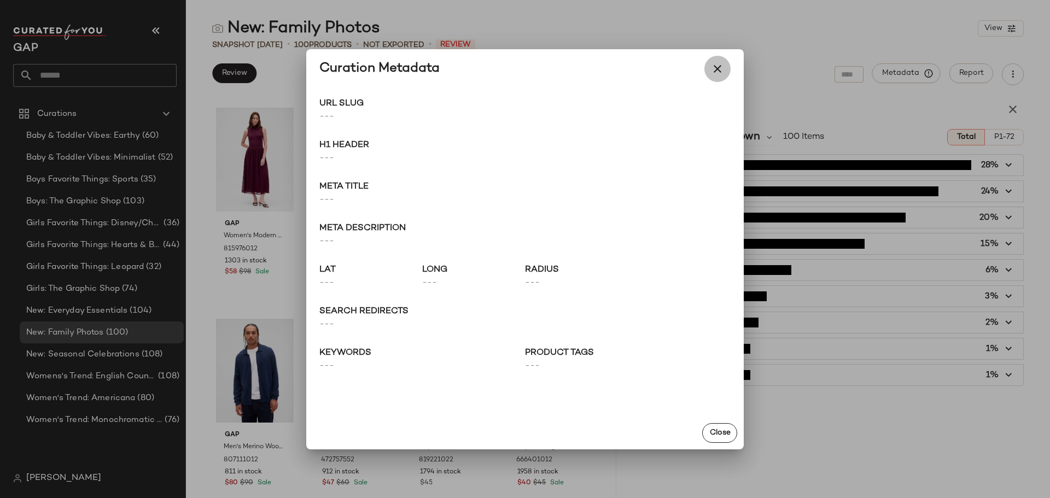
click at [716, 68] on icon "button" at bounding box center [717, 68] width 13 height 13
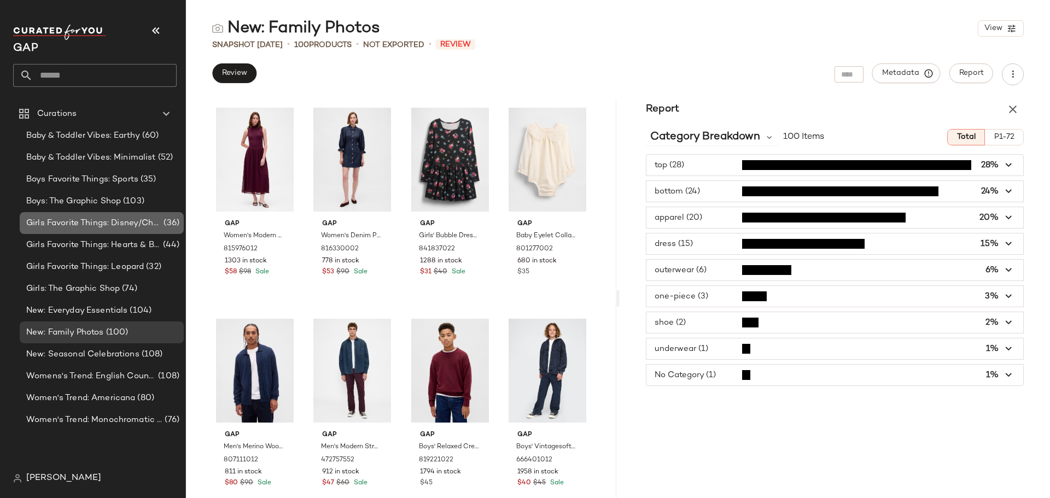
click at [111, 219] on span "Girls Favorite Things: Disney/Characters" at bounding box center [93, 223] width 135 height 13
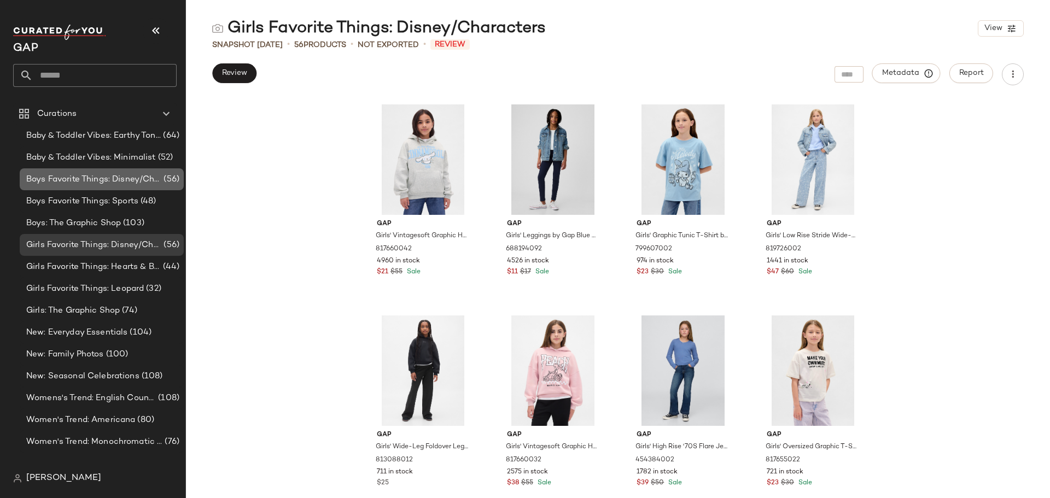
click at [126, 181] on span "Boys Favorite Things: Disney/Characters" at bounding box center [93, 179] width 135 height 13
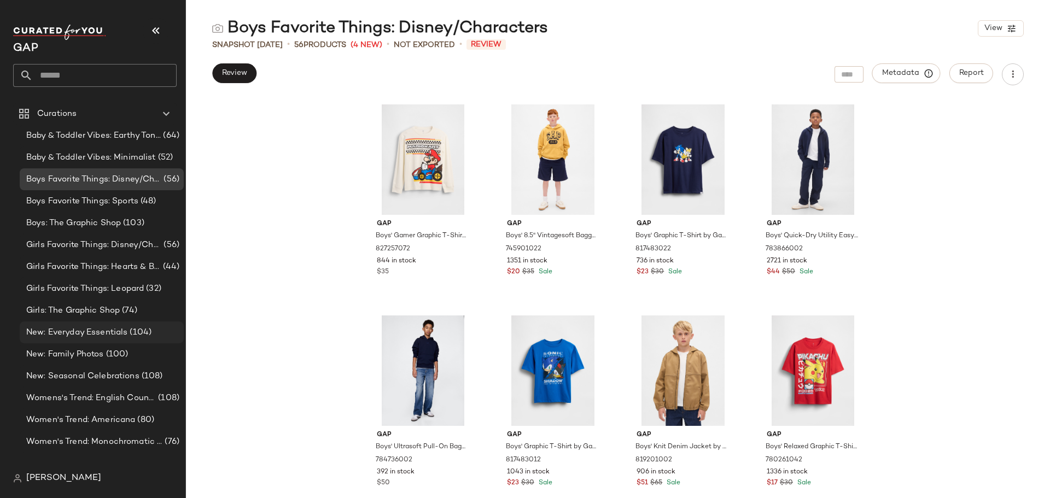
click at [102, 332] on span "New: Everyday Essentials" at bounding box center [76, 333] width 101 height 13
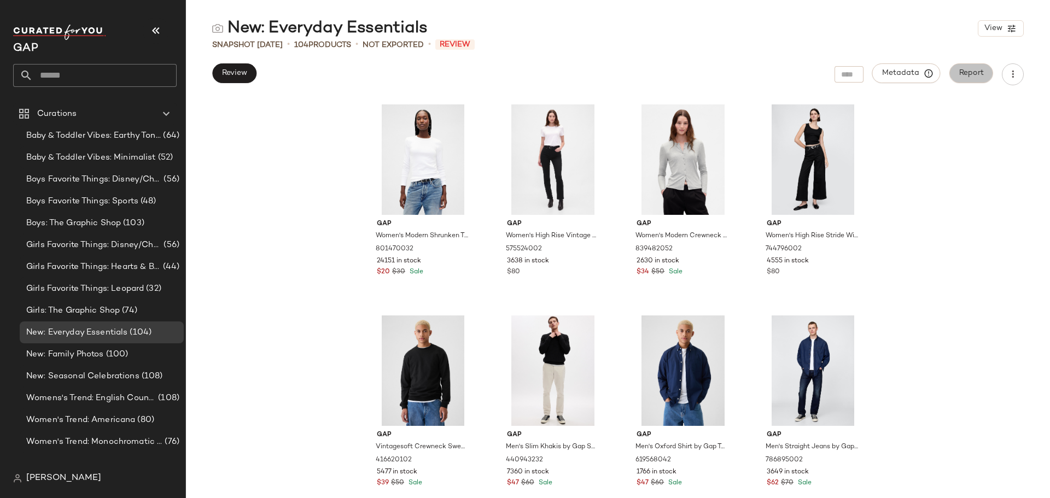
click at [972, 75] on span "Report" at bounding box center [971, 73] width 25 height 9
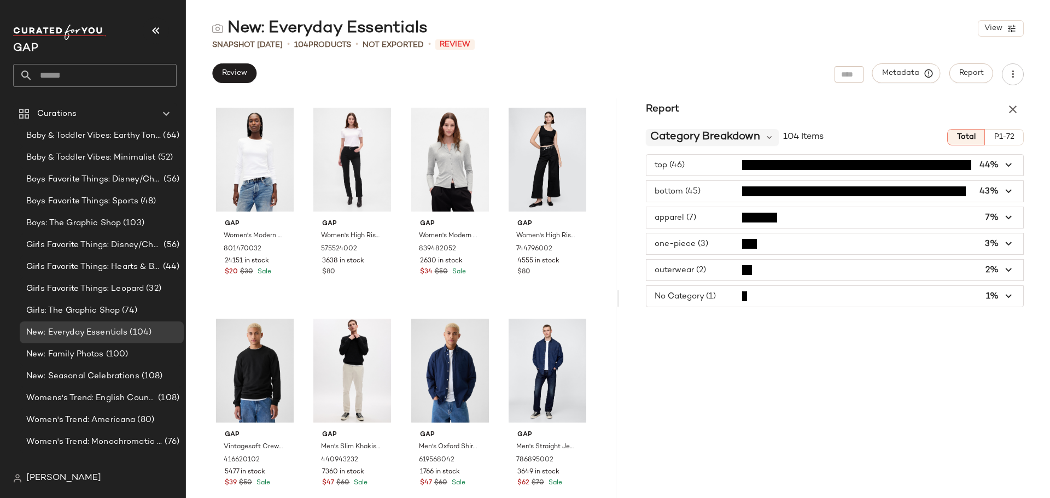
click at [736, 136] on span "Category Breakdown" at bounding box center [705, 137] width 110 height 16
click at [735, 136] on span "Category Breakdown" at bounding box center [705, 137] width 110 height 16
click at [750, 386] on div "Report Category Breakdown 104 Items Total P1-72 top (46) 44% bottom (45) 43% ap…" at bounding box center [835, 298] width 431 height 400
click at [100, 261] on span "Girls Favorite Things: Hearts & Bows" at bounding box center [93, 267] width 135 height 13
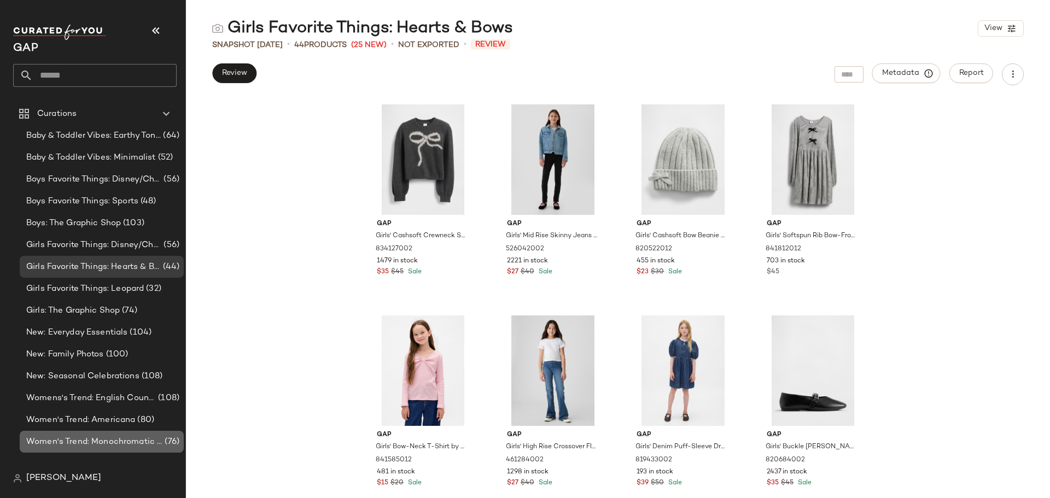
click at [118, 448] on span "Women's Trend: Monochromatic Dressing" at bounding box center [94, 442] width 136 height 13
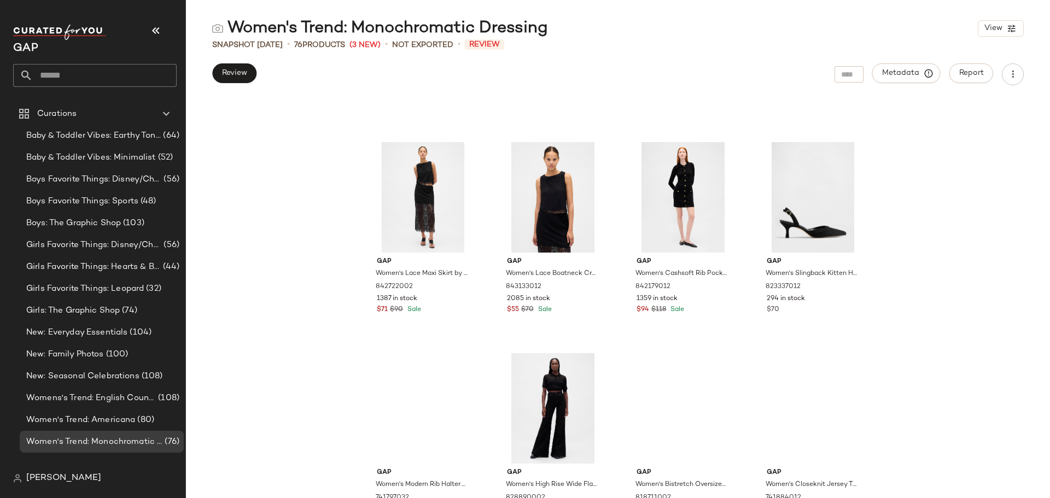
scroll to position [3613, 0]
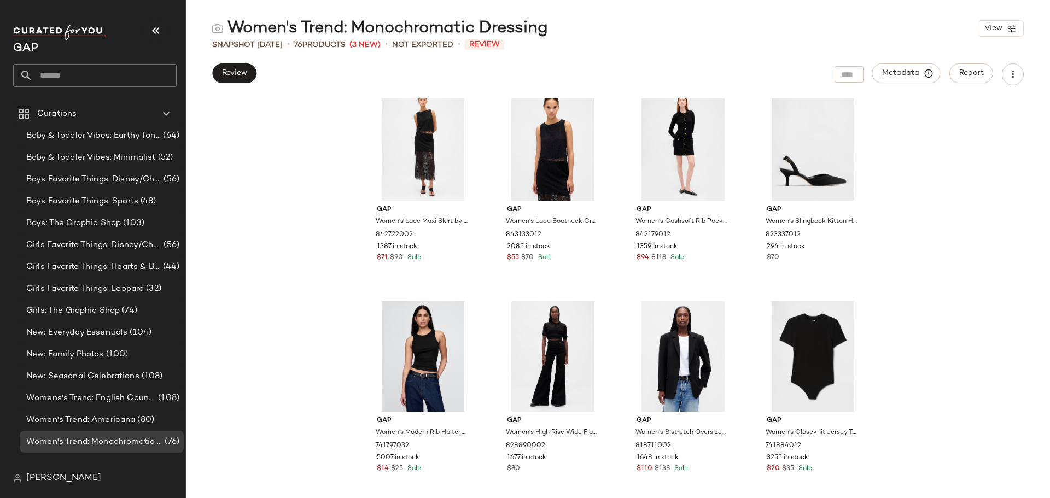
click at [239, 427] on div "Gap Women's Lace Maxi Skirt by Gap True Black Tall Size M 842722002 1387 in sto…" at bounding box center [618, 298] width 864 height 400
click at [125, 407] on div "Womens's Trend: English Countryside (108)" at bounding box center [102, 398] width 164 height 22
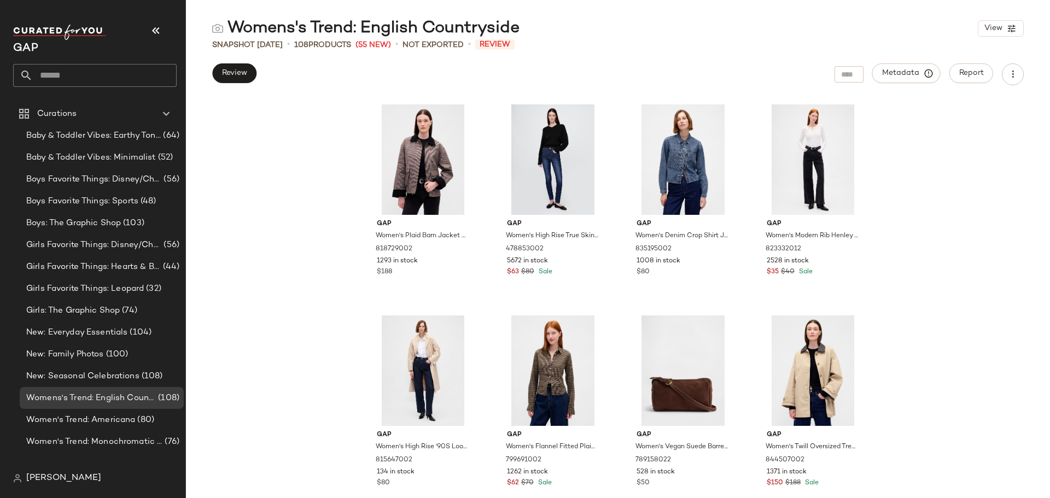
click at [286, 329] on div "Gap Women's Plaid Barn Jacket by Gap Tonal Brown Plaid Size S 818729002 1293 in…" at bounding box center [618, 298] width 864 height 400
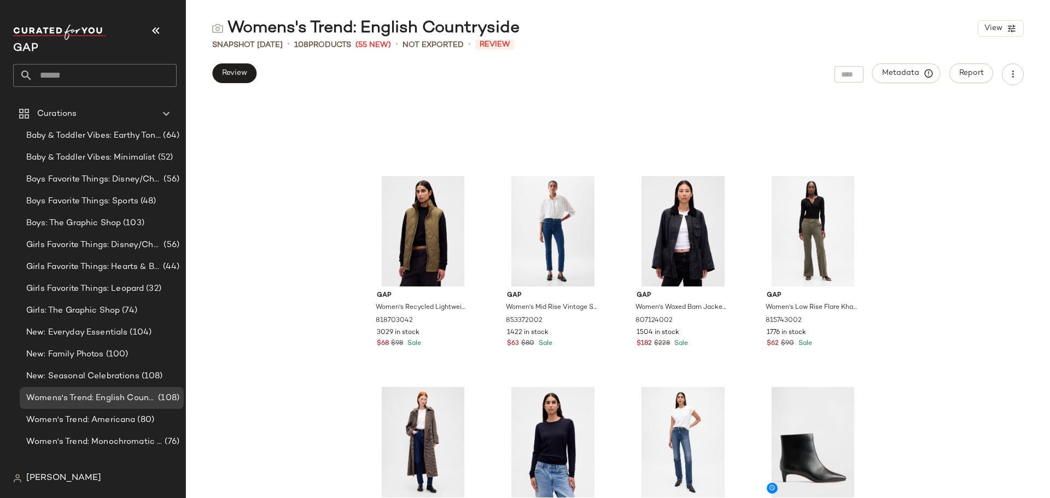
scroll to position [775, 0]
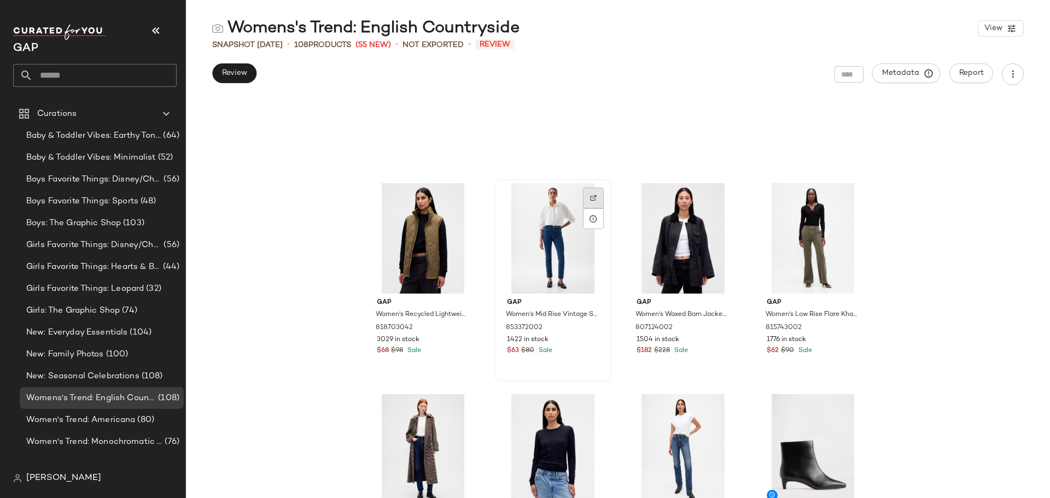
click at [595, 196] on div at bounding box center [593, 198] width 21 height 21
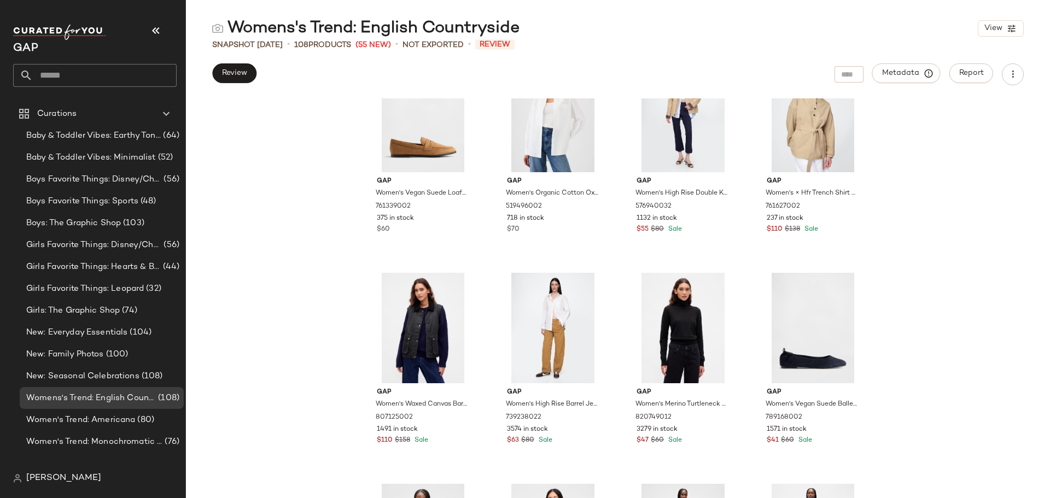
scroll to position [2744, 0]
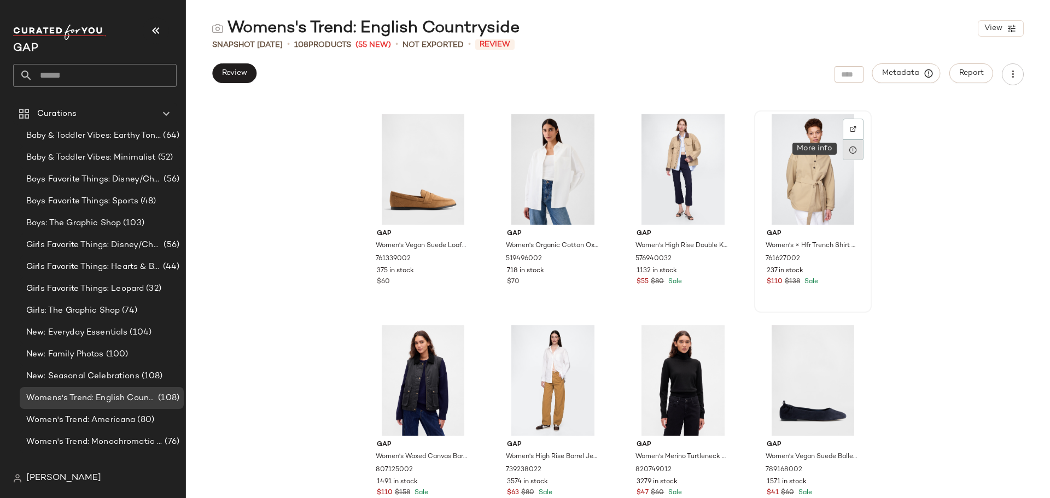
click at [856, 149] on div at bounding box center [853, 149] width 21 height 21
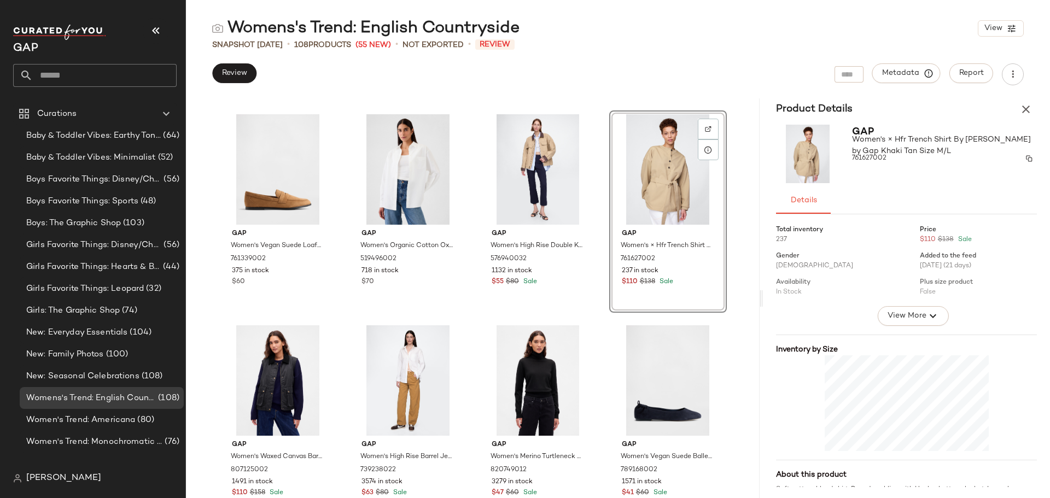
click at [876, 158] on span "761627002" at bounding box center [869, 159] width 34 height 10
copy span "761627002"
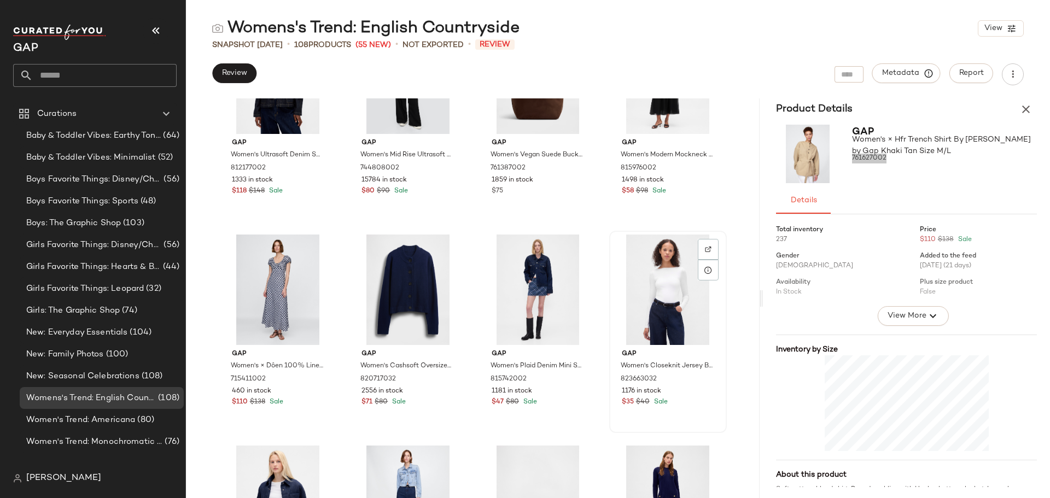
scroll to position [4604, 0]
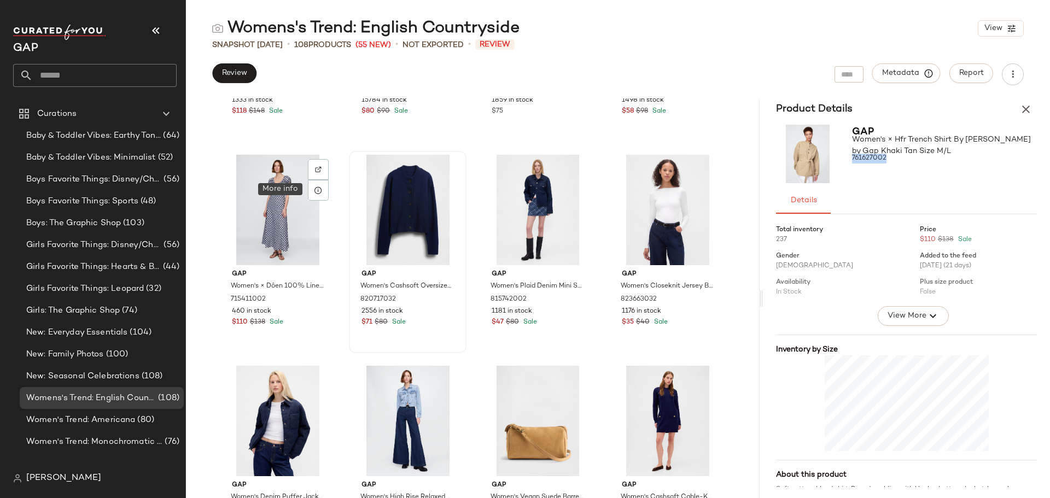
drag, startPoint x: 312, startPoint y: 188, endPoint x: 356, endPoint y: 188, distance: 43.8
click at [314, 188] on icon at bounding box center [318, 190] width 9 height 9
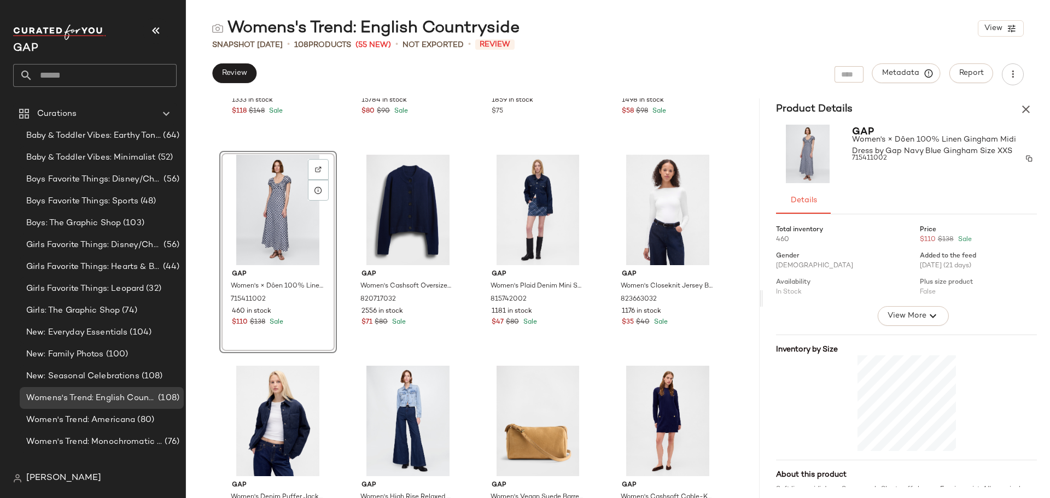
click at [864, 155] on span "715411002" at bounding box center [869, 159] width 35 height 10
click at [864, 154] on span "715411002" at bounding box center [869, 159] width 35 height 10
copy span "715411002"
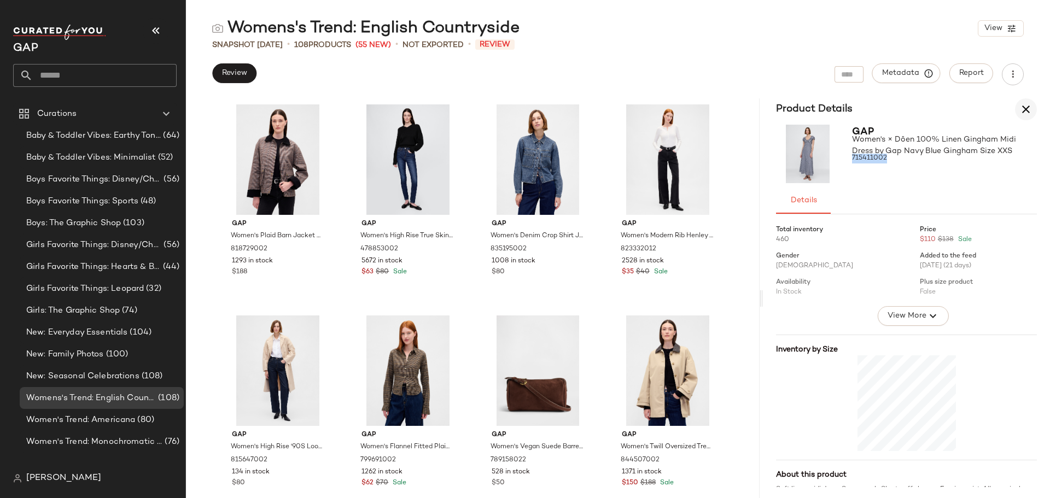
click at [1027, 108] on icon "button" at bounding box center [1026, 109] width 13 height 13
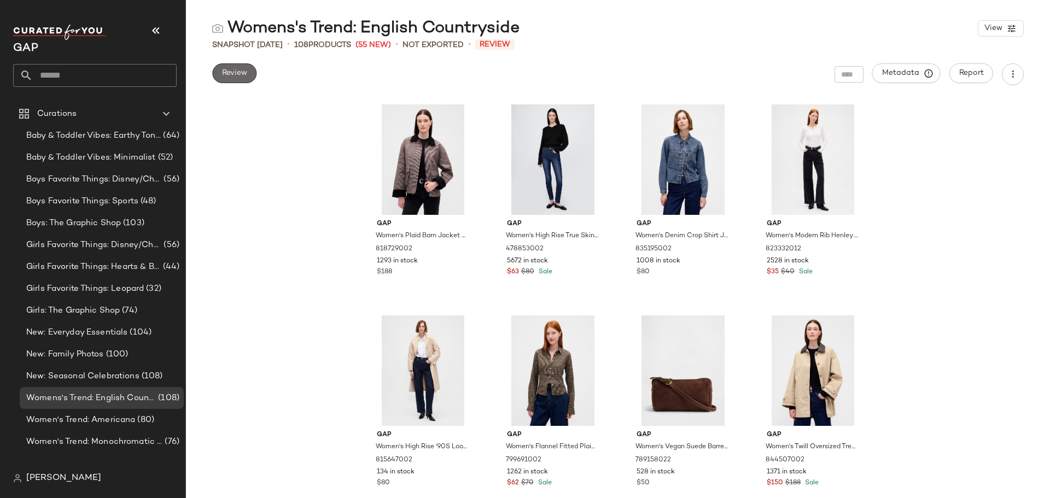
click at [244, 82] on button "Review" at bounding box center [234, 73] width 44 height 20
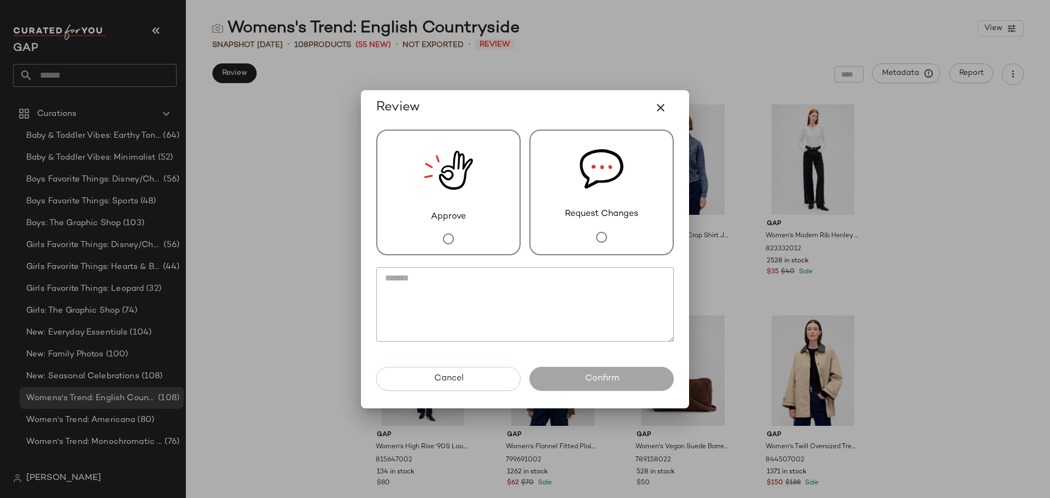
click at [615, 236] on div "Request Changes" at bounding box center [602, 193] width 144 height 126
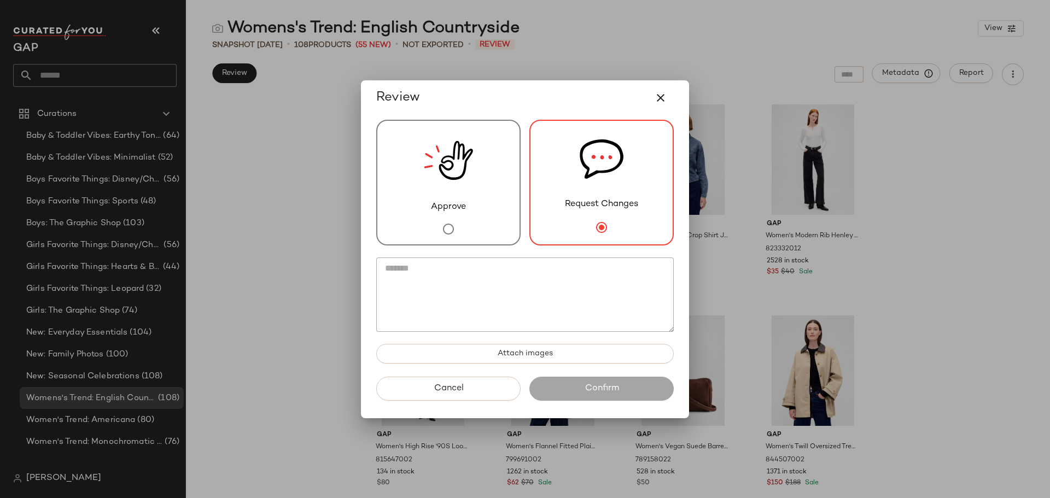
click at [432, 272] on textarea at bounding box center [525, 295] width 298 height 74
paste textarea "**********"
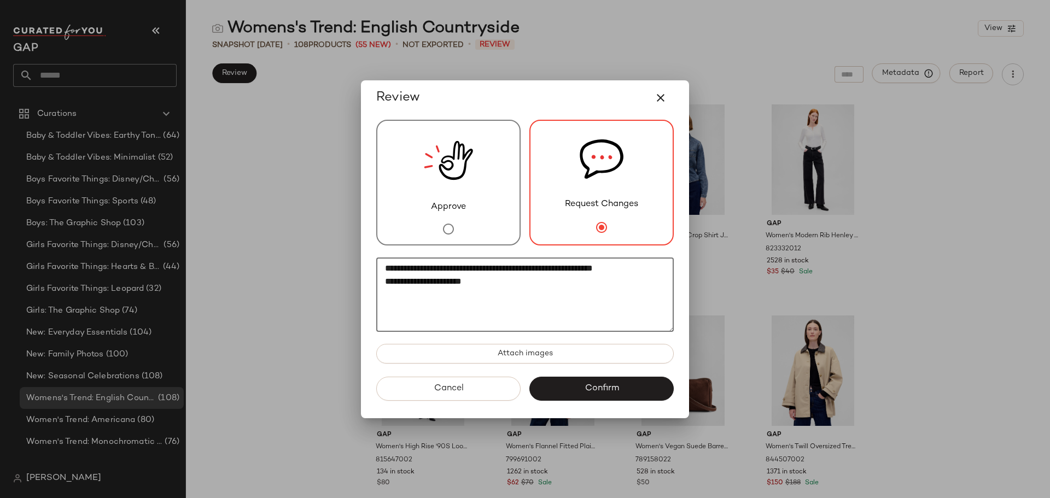
click at [497, 283] on textarea "**********" at bounding box center [525, 295] width 298 height 74
click at [388, 285] on textarea "**********" at bounding box center [525, 295] width 298 height 74
click at [540, 281] on textarea "**********" at bounding box center [525, 295] width 298 height 74
click at [561, 277] on textarea "**********" at bounding box center [525, 295] width 298 height 74
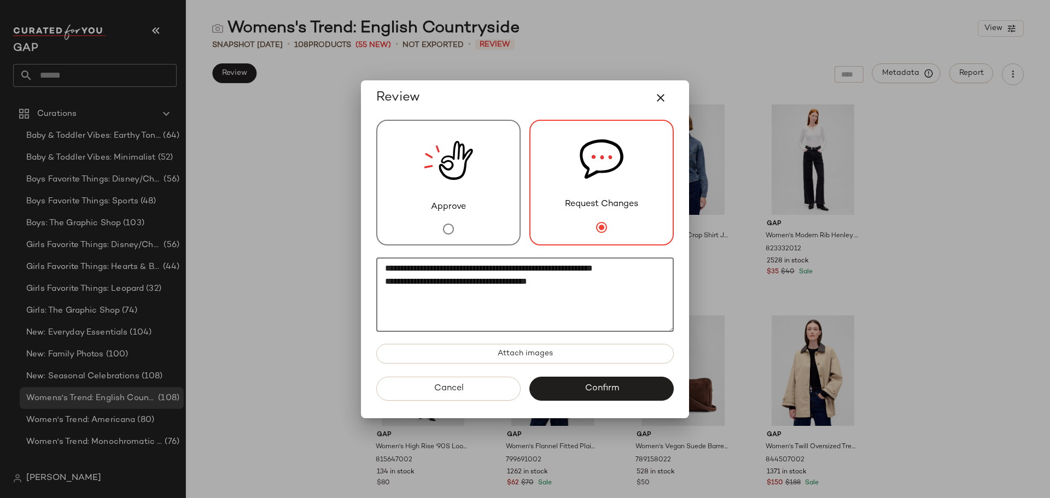
click at [582, 284] on textarea "**********" at bounding box center [525, 295] width 298 height 74
drag, startPoint x: 573, startPoint y: 281, endPoint x: 518, endPoint y: 286, distance: 55.4
click at [518, 286] on textarea "**********" at bounding box center [525, 295] width 298 height 74
click at [518, 265] on textarea "**********" at bounding box center [525, 295] width 298 height 74
click at [514, 268] on textarea "**********" at bounding box center [525, 295] width 298 height 74
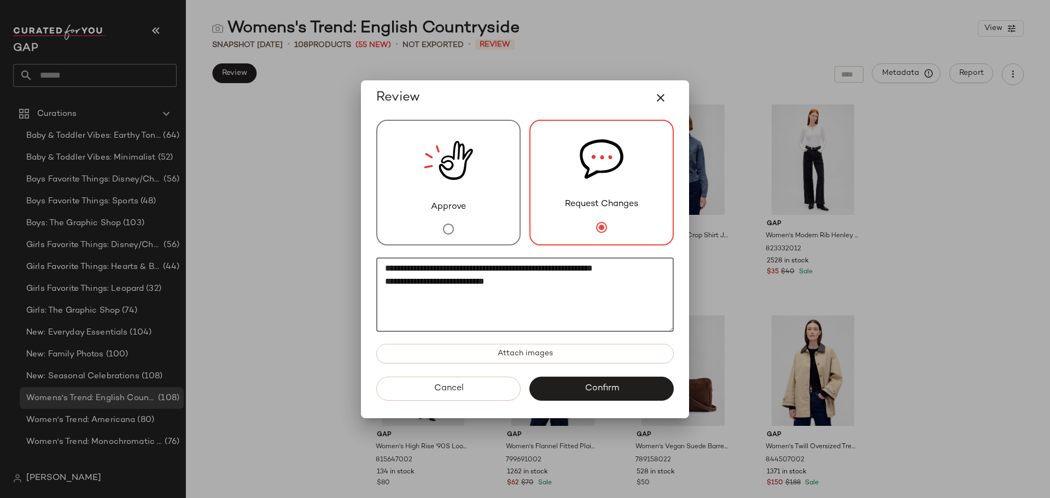
click at [531, 281] on textarea "**********" at bounding box center [525, 295] width 298 height 74
type textarea "**********"
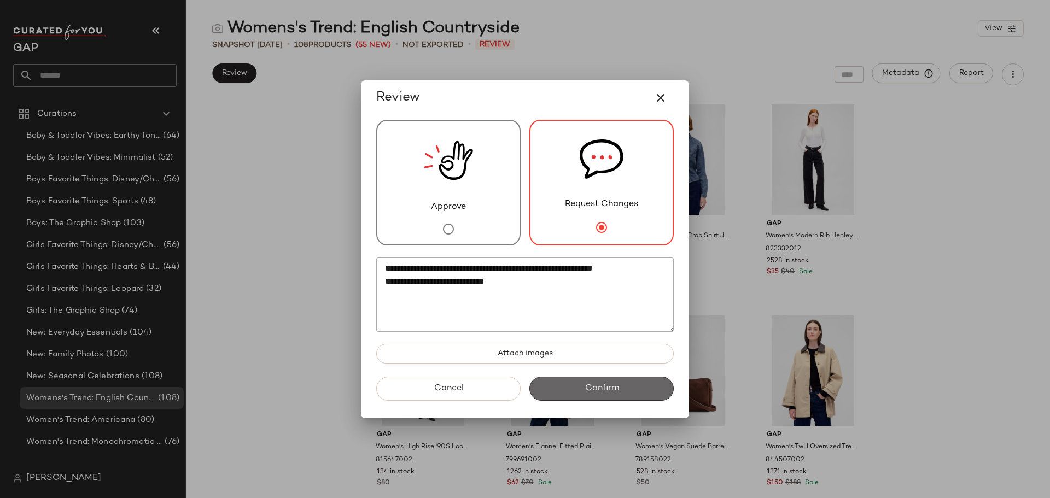
click at [581, 396] on button "Confirm" at bounding box center [602, 389] width 144 height 24
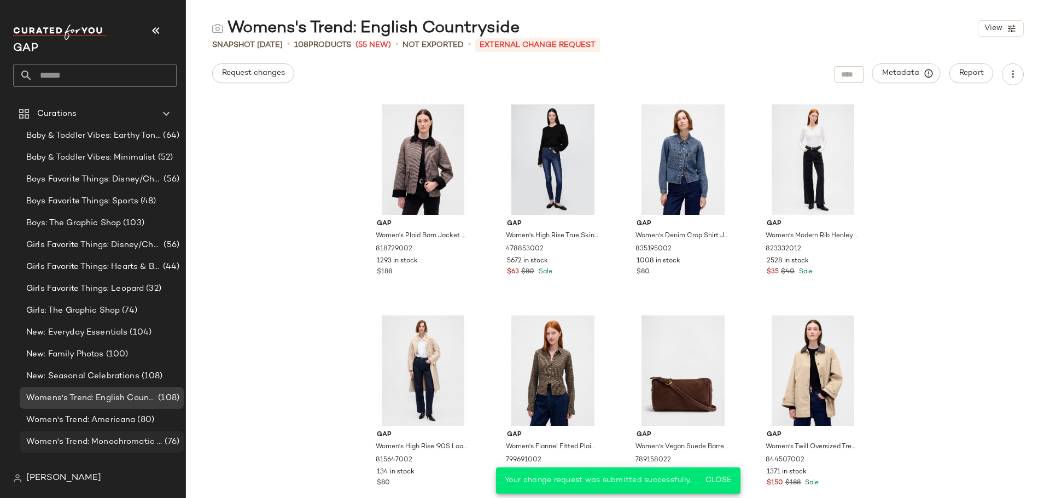
click at [65, 443] on span "Women's Trend: Monochromatic Dressing" at bounding box center [94, 442] width 136 height 13
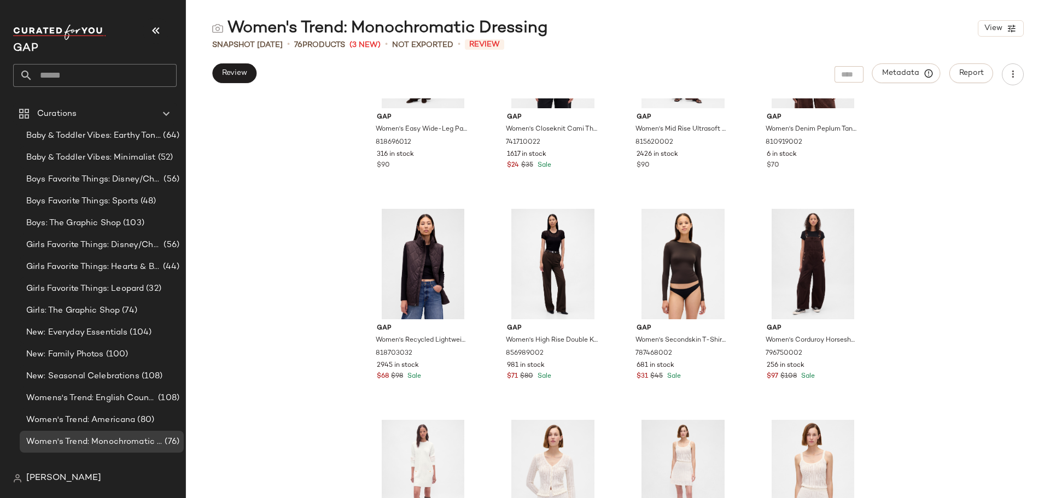
scroll to position [2033, 0]
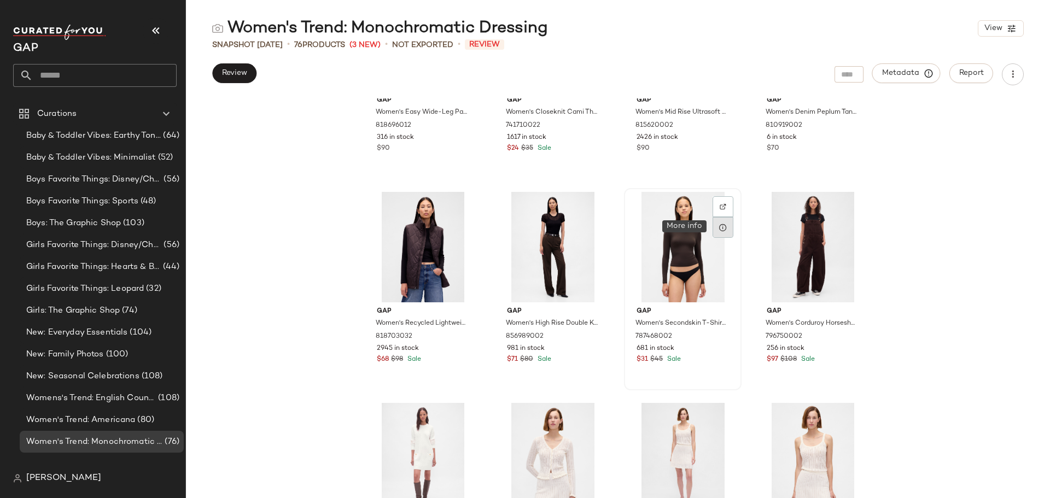
click at [719, 226] on icon at bounding box center [723, 227] width 9 height 9
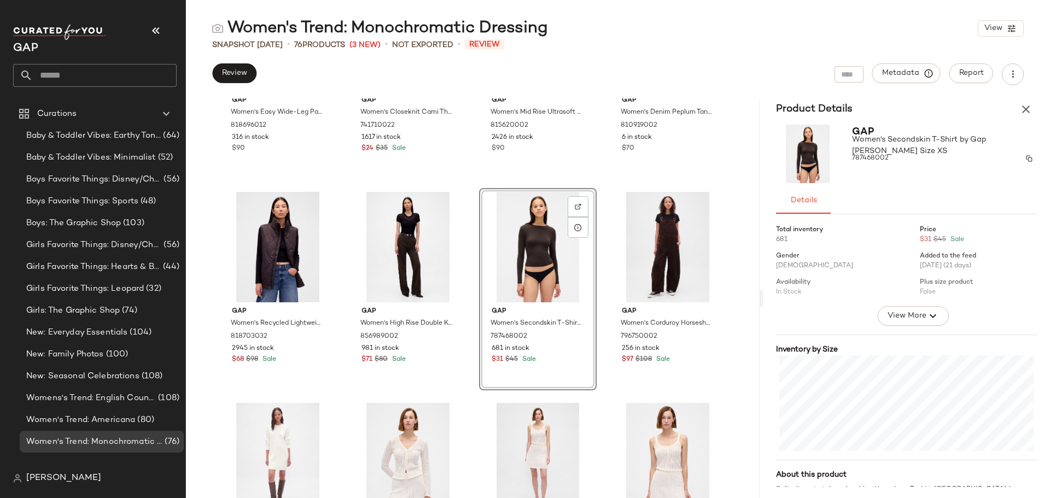
click at [881, 154] on span "787468002" at bounding box center [870, 159] width 37 height 10
copy span "787468002"
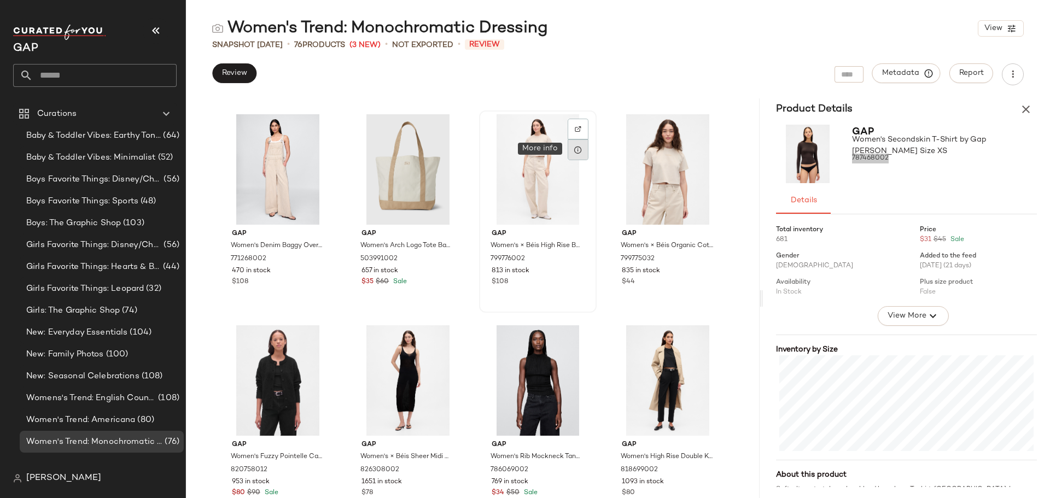
scroll to position [2689, 0]
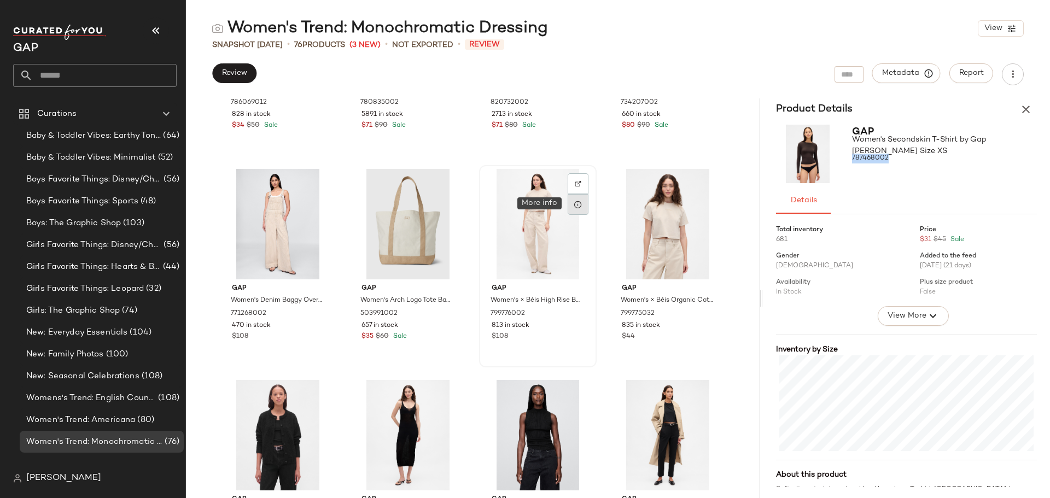
click at [577, 206] on icon at bounding box center [578, 204] width 9 height 9
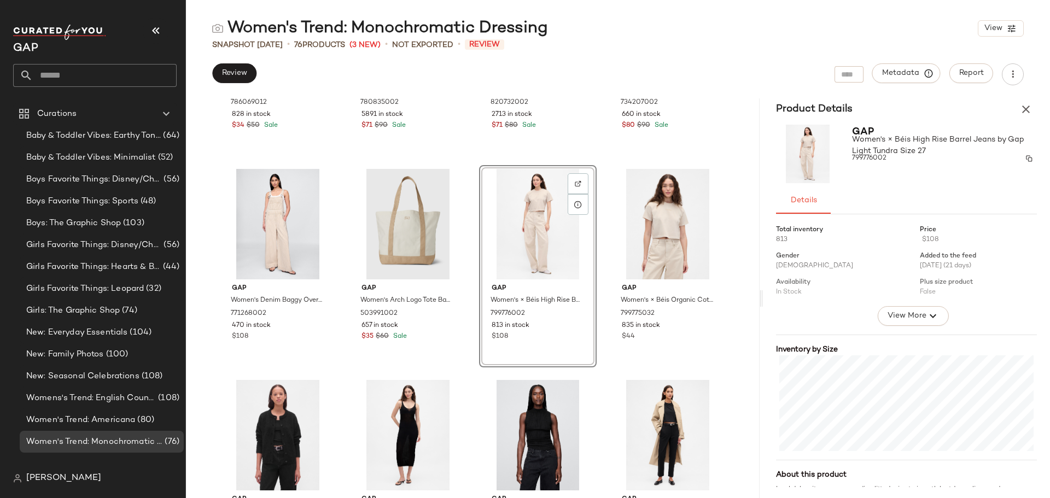
click at [875, 157] on span "799776002" at bounding box center [869, 159] width 34 height 10
copy span "799776002"
drag, startPoint x: 707, startPoint y: 204, endPoint x: 730, endPoint y: 201, distance: 23.7
click at [707, 204] on icon at bounding box center [708, 204] width 9 height 9
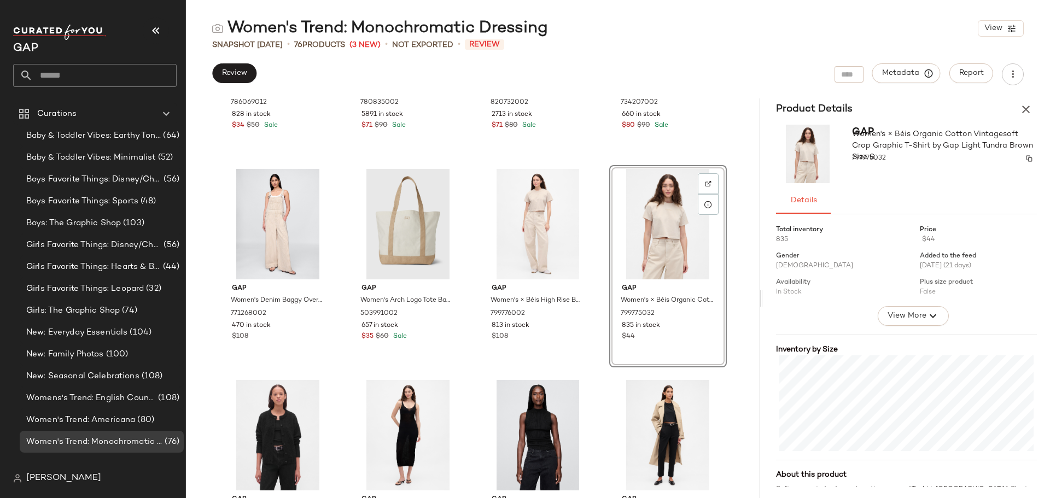
click at [873, 159] on span "799775032" at bounding box center [869, 159] width 34 height 10
copy span "799775032"
drag, startPoint x: 1027, startPoint y: 107, endPoint x: 1019, endPoint y: 114, distance: 11.3
click at [1027, 107] on icon "button" at bounding box center [1026, 109] width 13 height 13
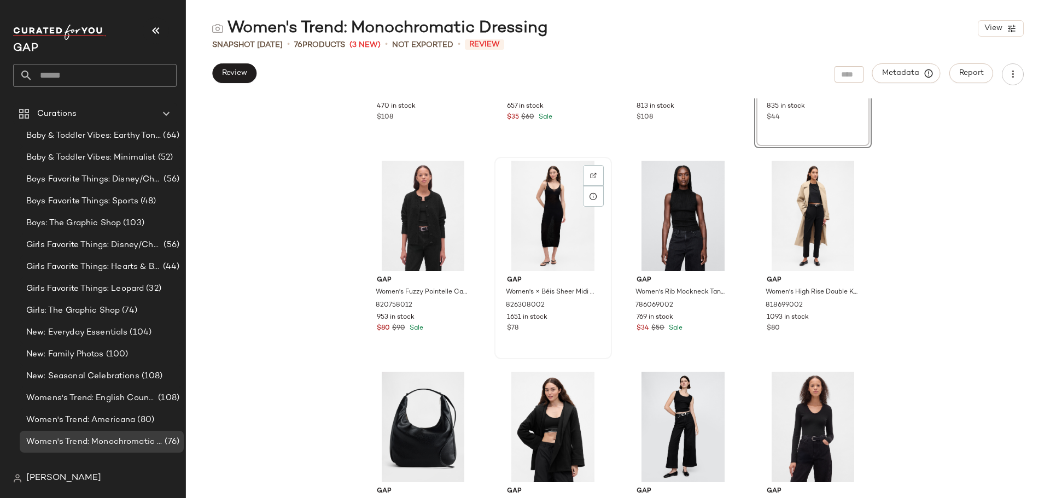
scroll to position [2853, 0]
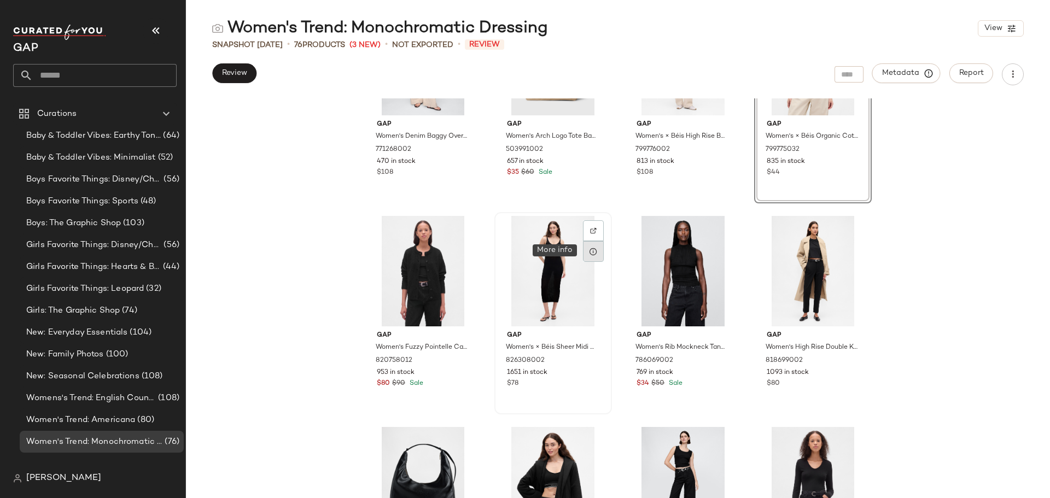
click at [592, 247] on icon at bounding box center [593, 251] width 9 height 9
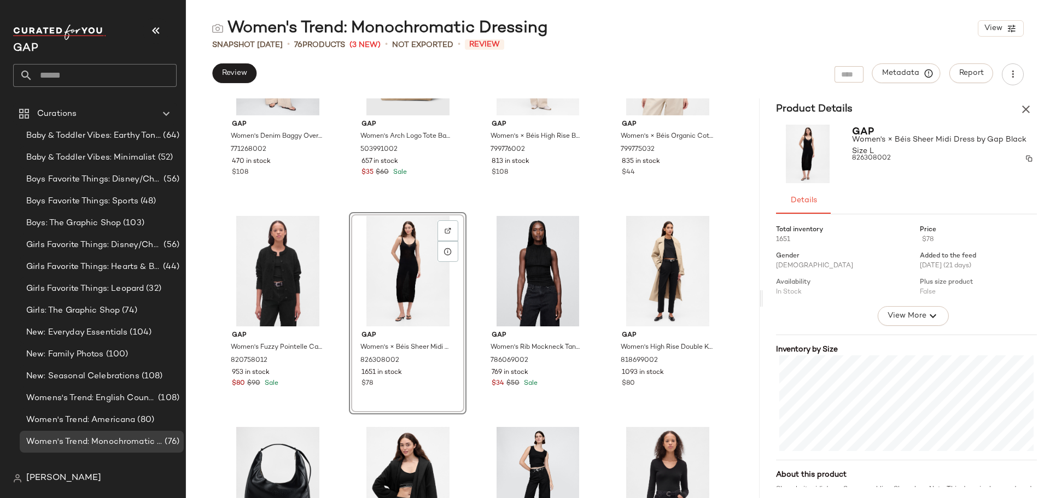
click at [877, 156] on span "826308002" at bounding box center [871, 159] width 39 height 10
copy span "826308002"
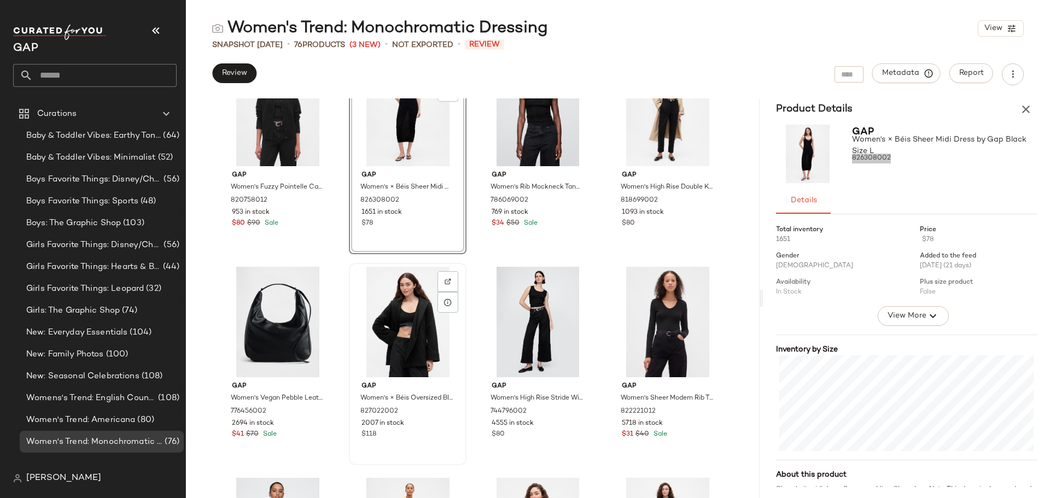
scroll to position [3017, 0]
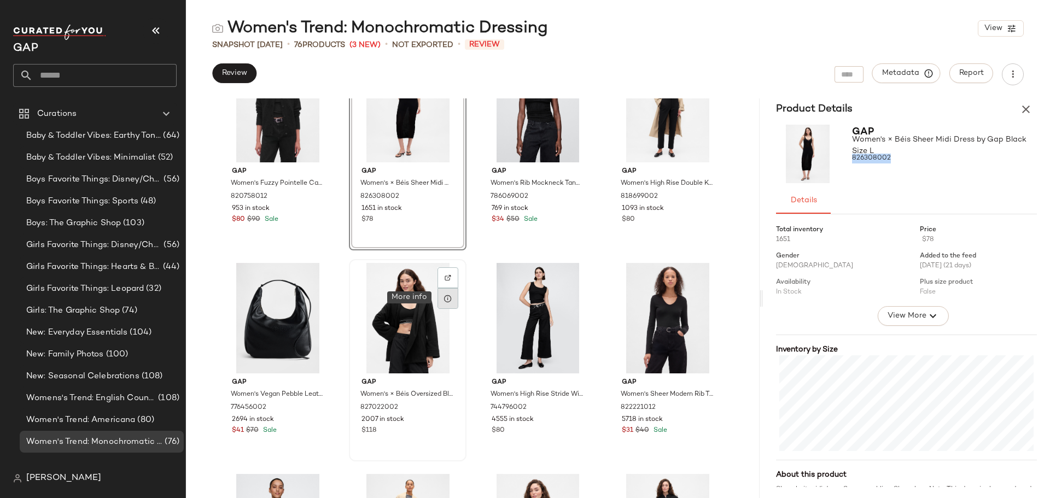
click at [444, 298] on icon at bounding box center [448, 298] width 9 height 9
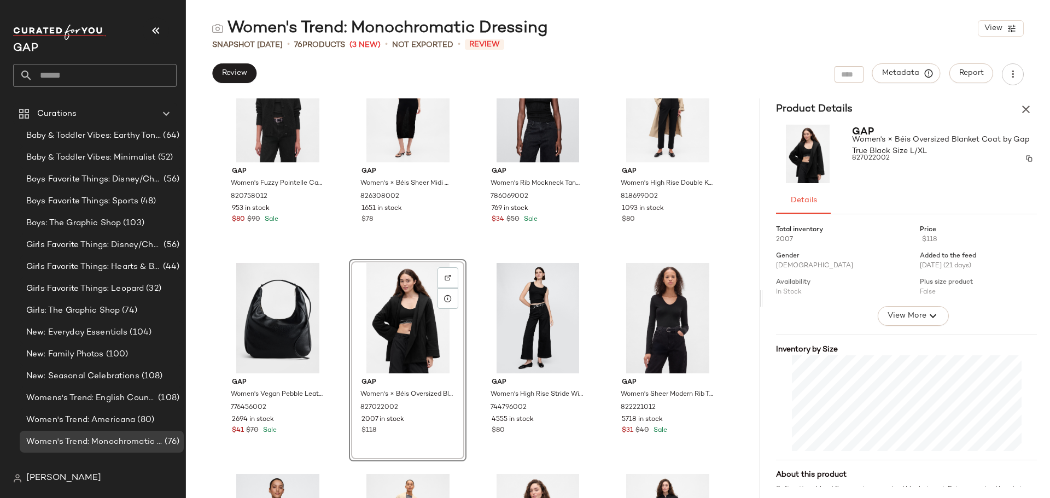
click at [877, 156] on span "827022002" at bounding box center [871, 159] width 38 height 10
copy span "827022002"
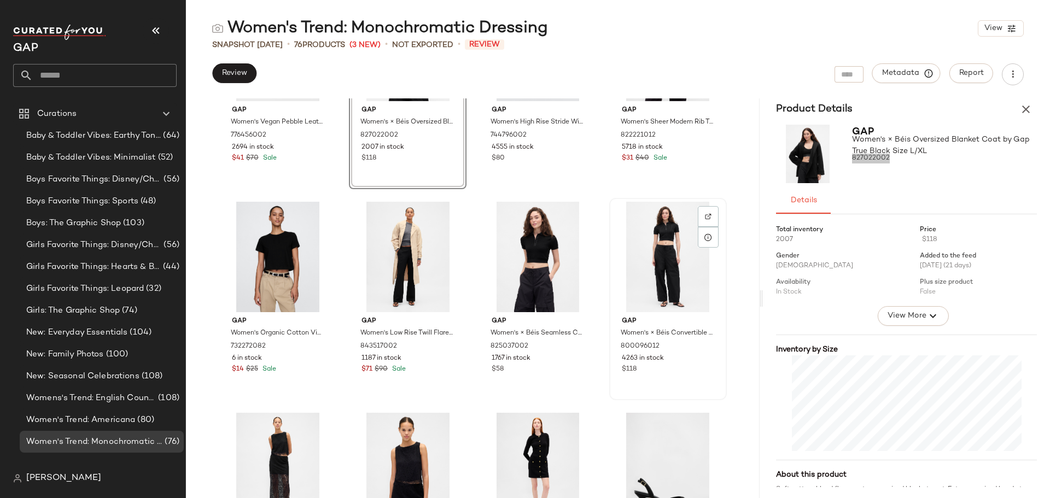
scroll to position [3291, 0]
click at [576, 232] on icon at bounding box center [578, 236] width 9 height 9
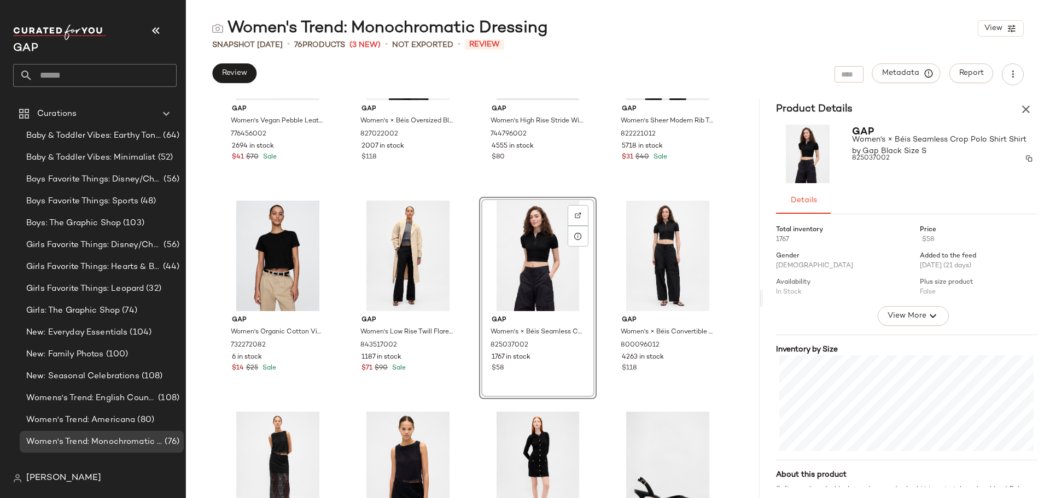
click at [879, 156] on span "825037002" at bounding box center [871, 159] width 38 height 10
copy span "825037002"
drag, startPoint x: 701, startPoint y: 237, endPoint x: 800, endPoint y: 202, distance: 104.7
click at [704, 237] on icon at bounding box center [708, 236] width 9 height 9
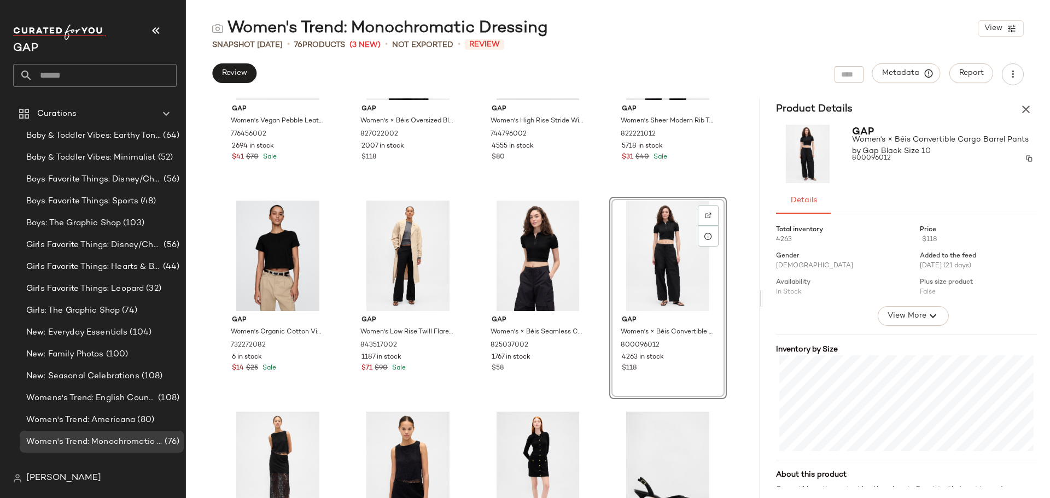
click at [875, 158] on span "800096012" at bounding box center [871, 159] width 39 height 10
copy span "800096012"
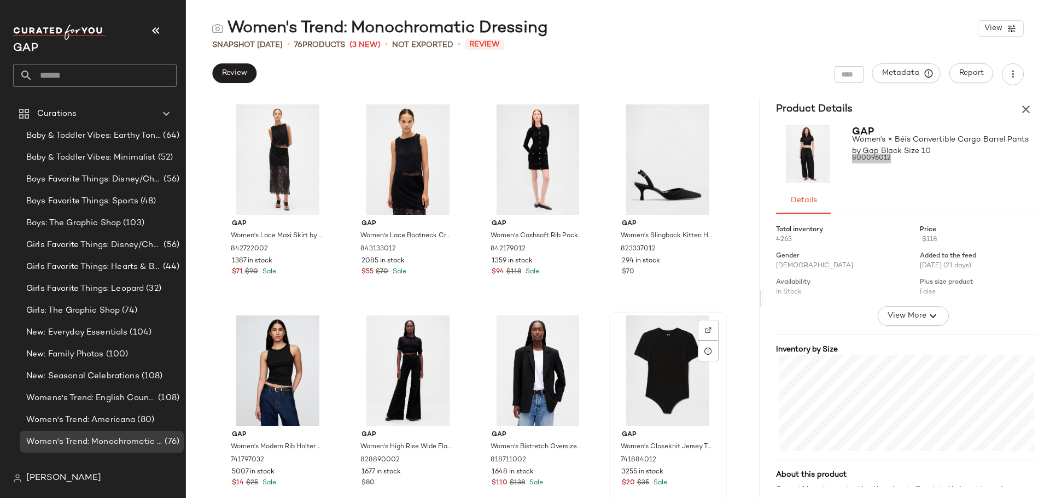
scroll to position [3613, 0]
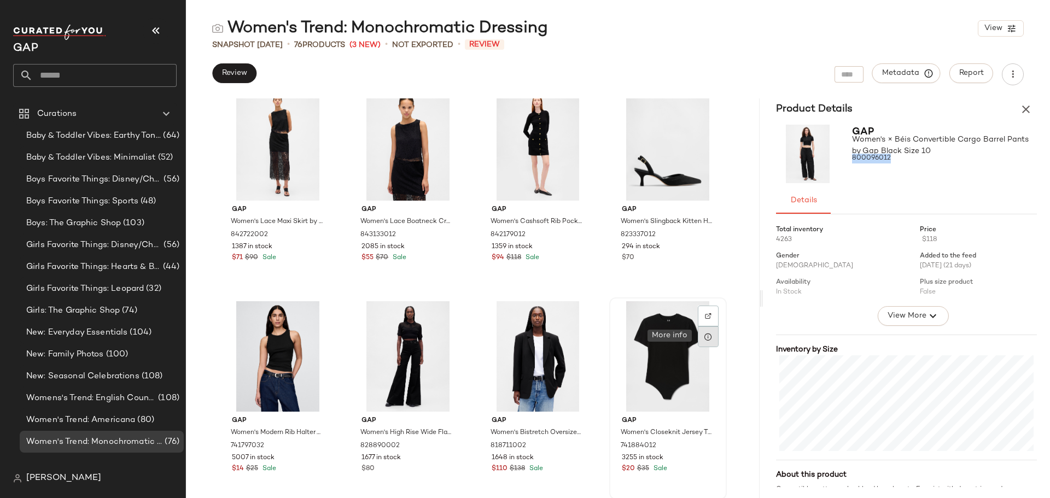
click at [707, 336] on icon at bounding box center [708, 337] width 9 height 9
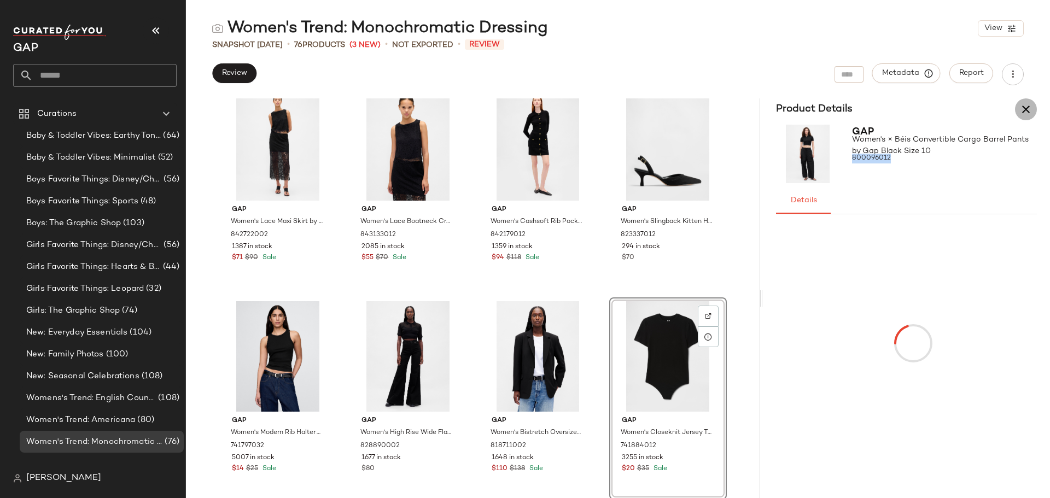
click at [1027, 107] on icon "button" at bounding box center [1026, 109] width 13 height 13
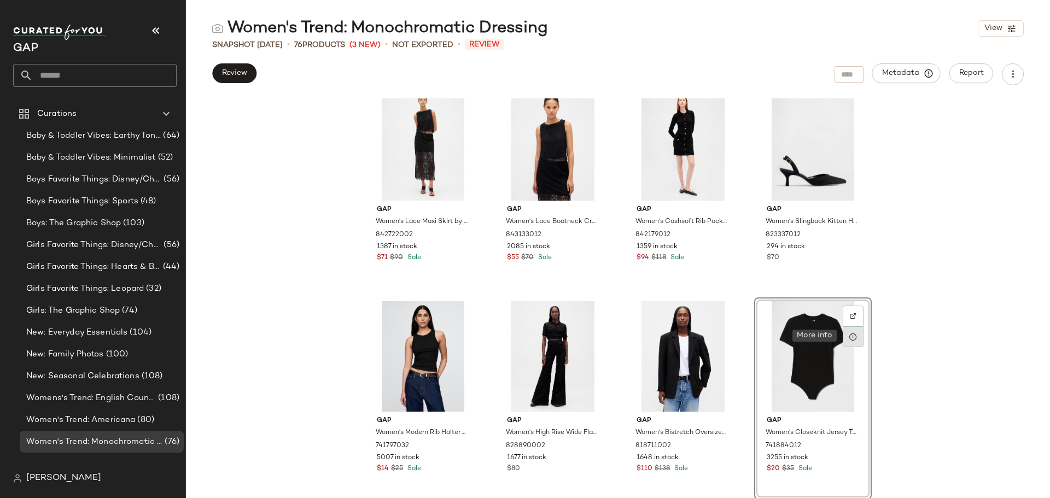
click at [850, 338] on icon at bounding box center [853, 337] width 9 height 9
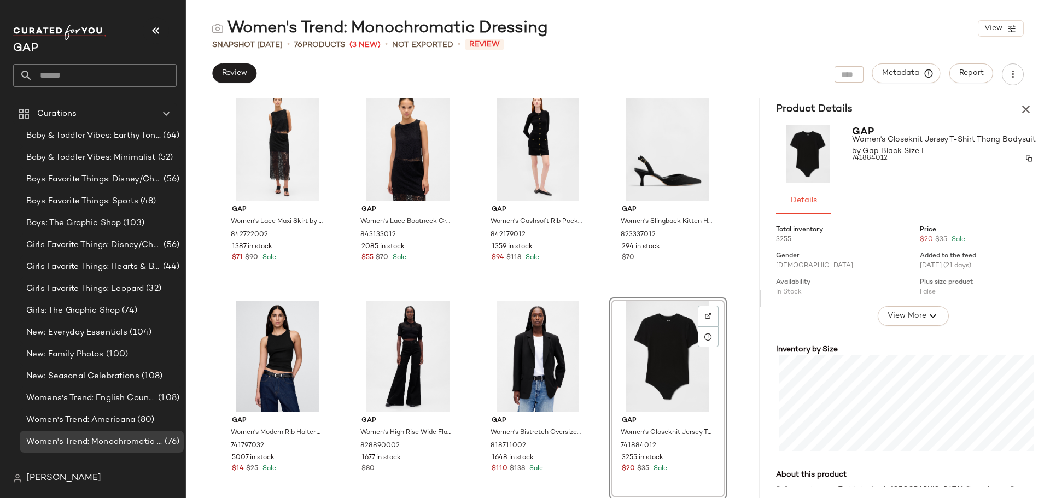
click at [876, 158] on span "741884012" at bounding box center [870, 159] width 36 height 10
copy span "741884012"
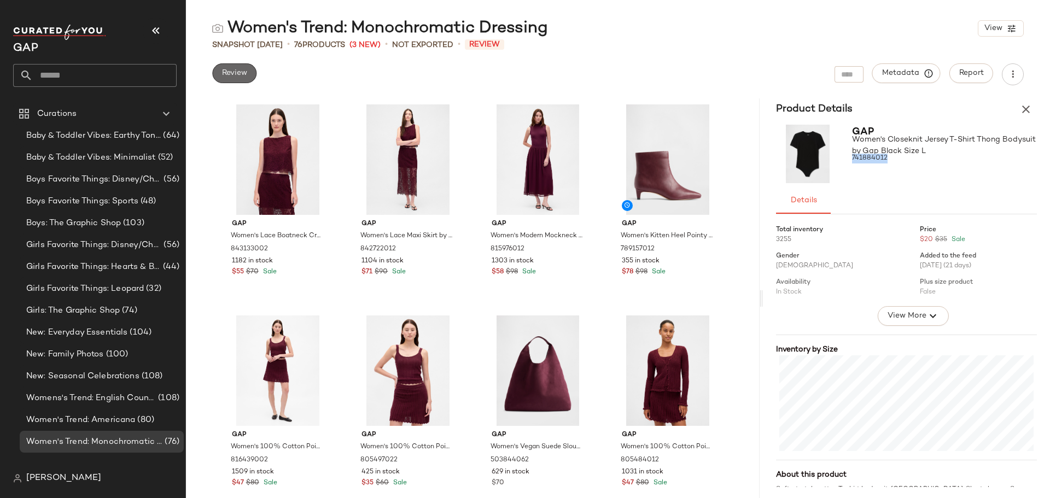
click at [248, 72] on button "Review" at bounding box center [234, 73] width 44 height 20
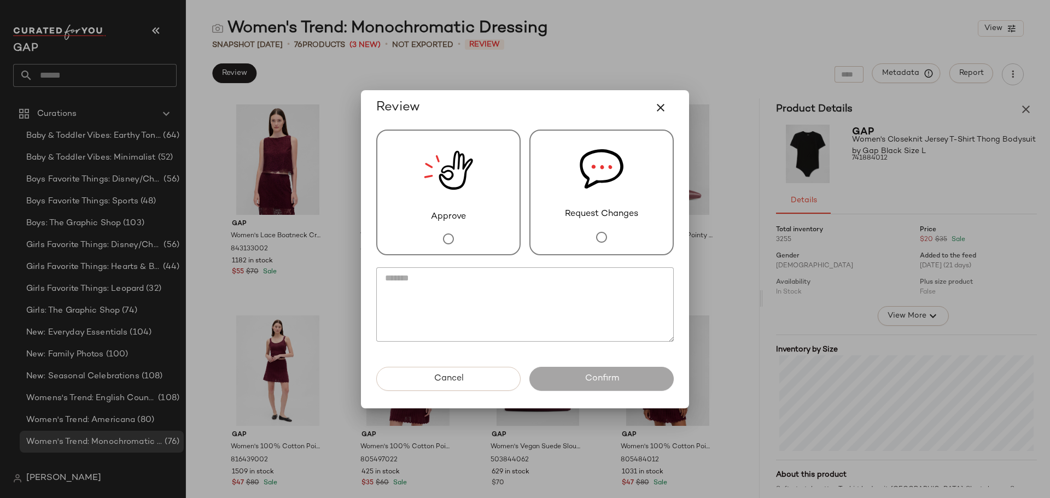
drag, startPoint x: 598, startPoint y: 209, endPoint x: 603, endPoint y: 202, distance: 9.0
click at [598, 206] on div "Request Changes" at bounding box center [602, 193] width 144 height 126
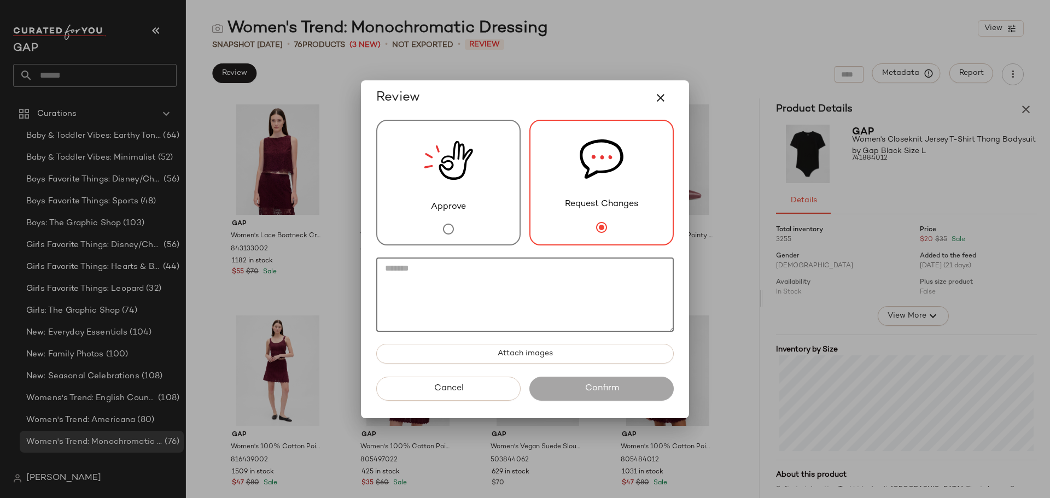
click at [489, 287] on textarea at bounding box center [525, 295] width 298 height 74
paste textarea "**********"
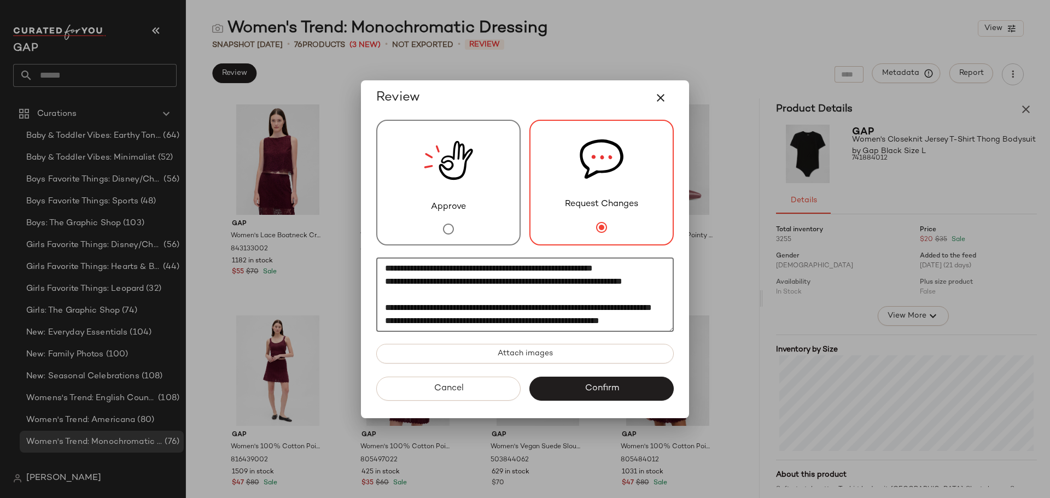
click at [420, 281] on textarea "**********" at bounding box center [525, 295] width 298 height 74
click at [500, 295] on textarea "**********" at bounding box center [525, 295] width 298 height 74
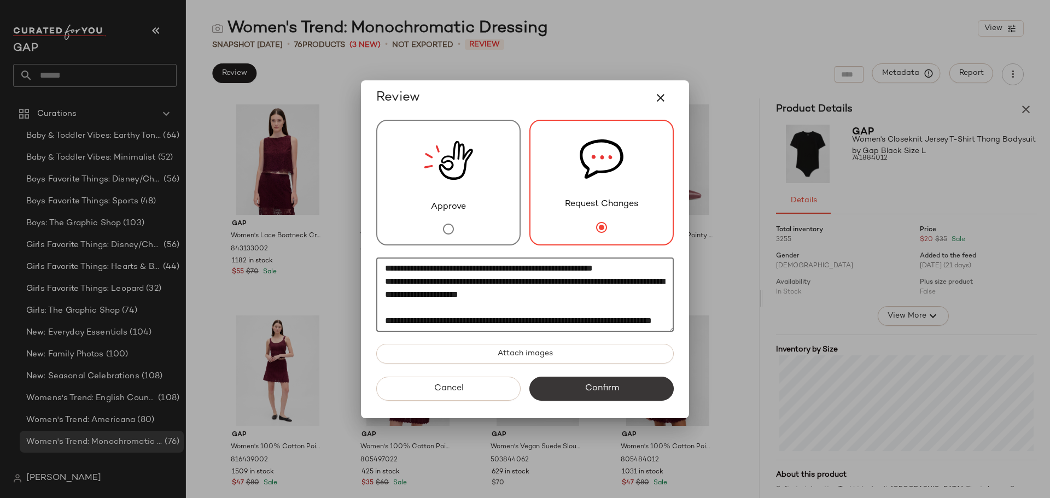
type textarea "**********"
click at [589, 391] on span "Confirm" at bounding box center [601, 388] width 34 height 10
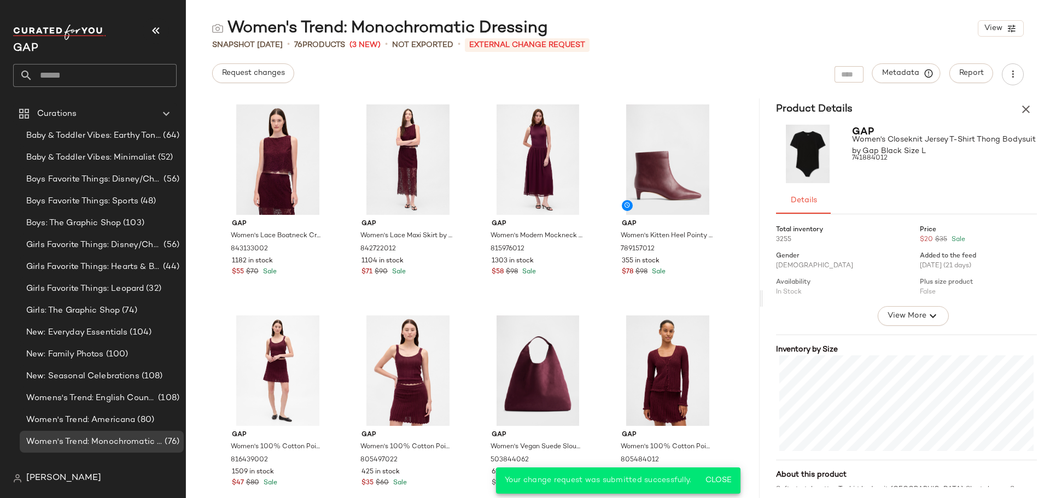
drag, startPoint x: 703, startPoint y: 34, endPoint x: 711, endPoint y: 29, distance: 9.4
click at [703, 34] on div "Women's Trend: Monochromatic Dressing View" at bounding box center [618, 29] width 864 height 22
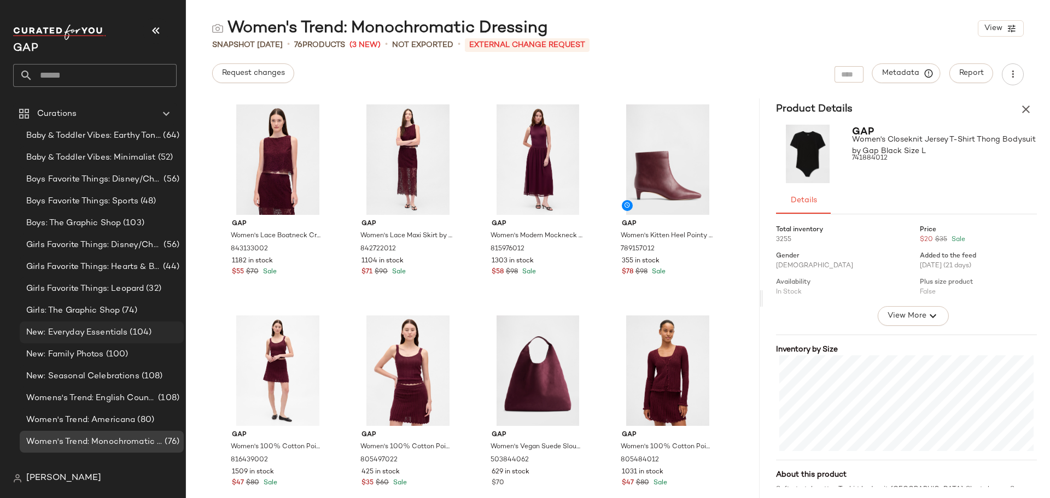
click at [111, 329] on span "New: Everyday Essentials" at bounding box center [76, 333] width 101 height 13
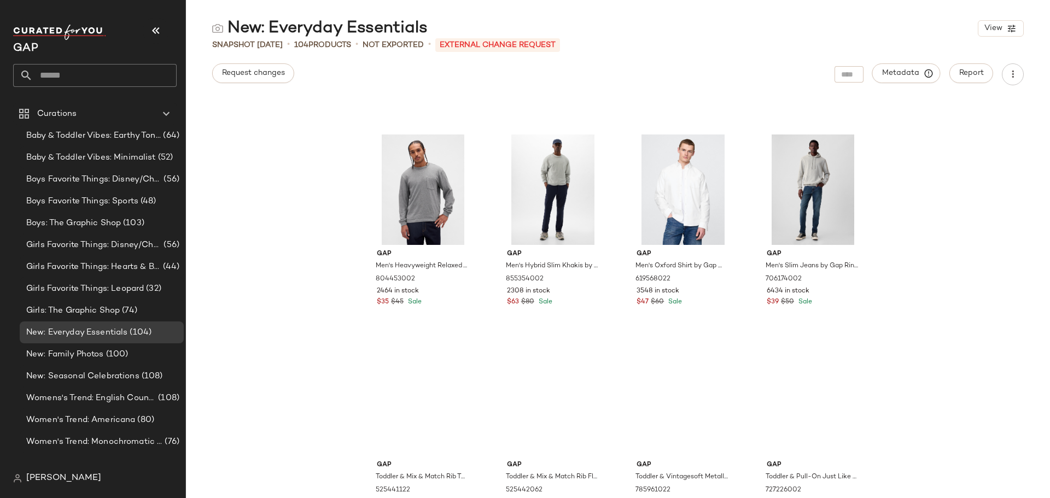
scroll to position [1048, 0]
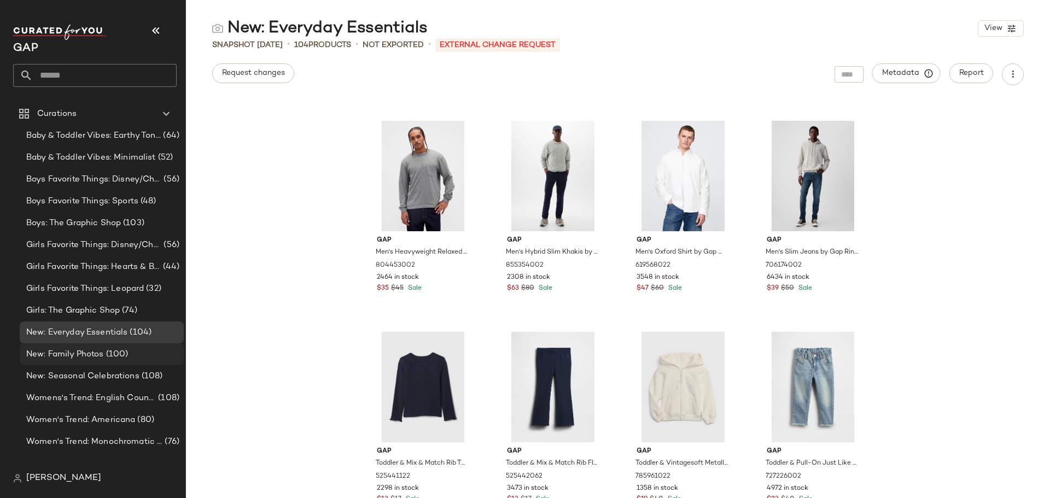
click at [84, 354] on span "New: Family Photos" at bounding box center [65, 354] width 78 height 13
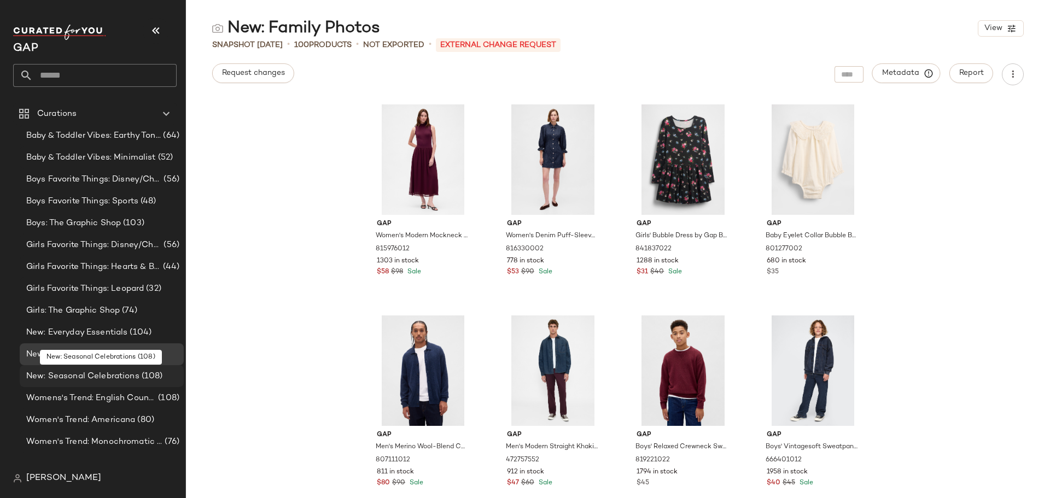
click at [103, 378] on span "New: Seasonal Celebrations" at bounding box center [82, 376] width 113 height 13
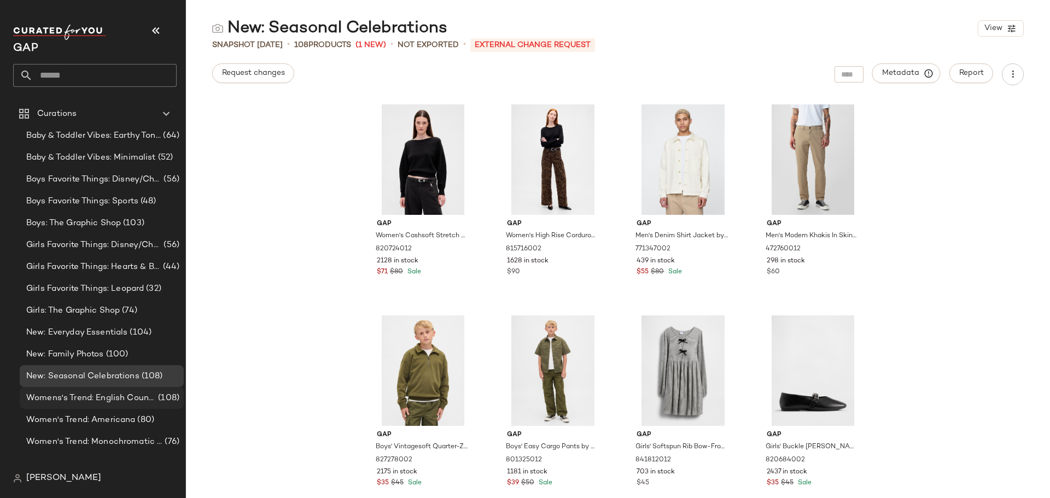
click at [146, 397] on span "Womens's Trend: English Countryside" at bounding box center [91, 398] width 130 height 13
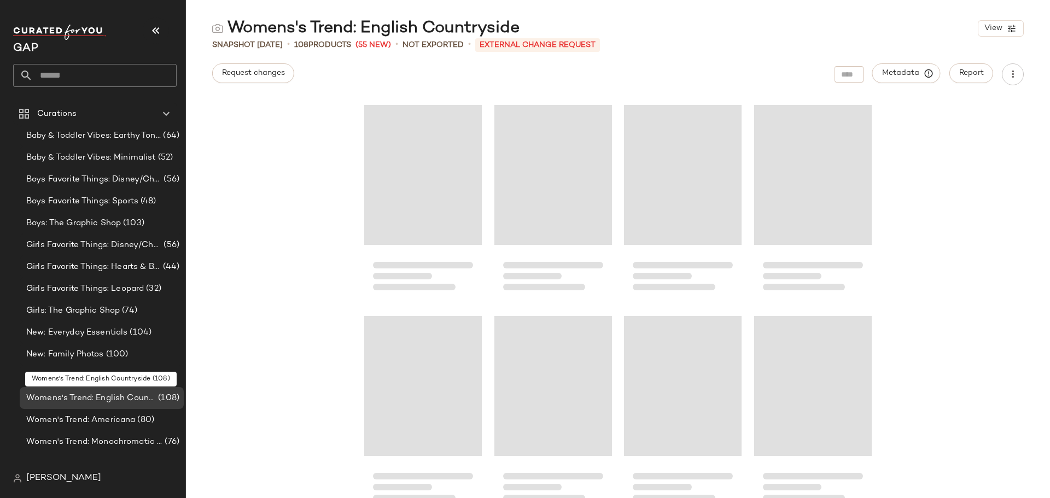
scroll to position [4645, 0]
